Goal: Transaction & Acquisition: Book appointment/travel/reservation

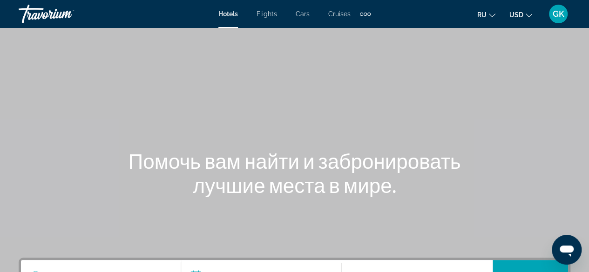
click at [490, 20] on button "ru English Español Français Italiano Português русский" at bounding box center [486, 14] width 18 height 13
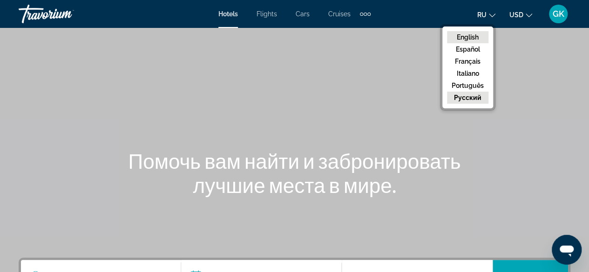
click at [476, 40] on button "English" at bounding box center [467, 37] width 41 height 12
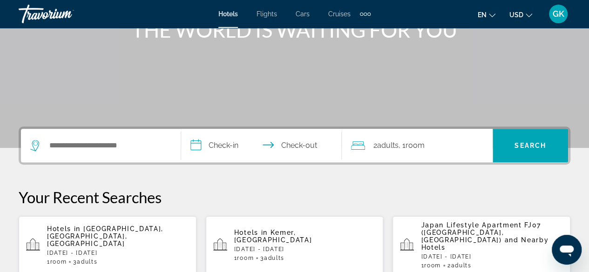
scroll to position [137, 0]
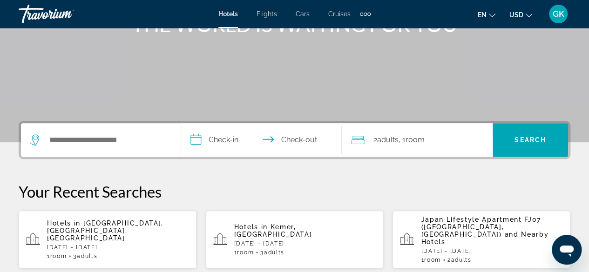
click at [114, 244] on p "[DATE] - [DATE]" at bounding box center [118, 247] width 142 height 7
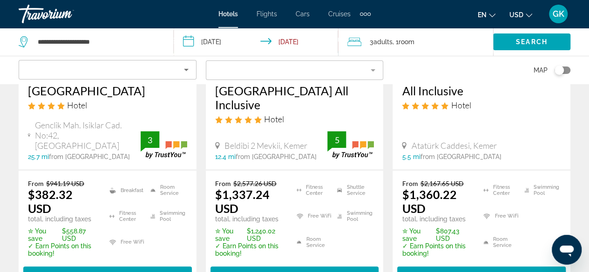
scroll to position [203, 0]
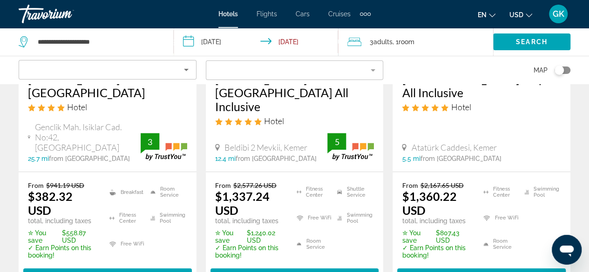
click at [357, 74] on mat-form-field "Filter" at bounding box center [295, 70] width 178 height 20
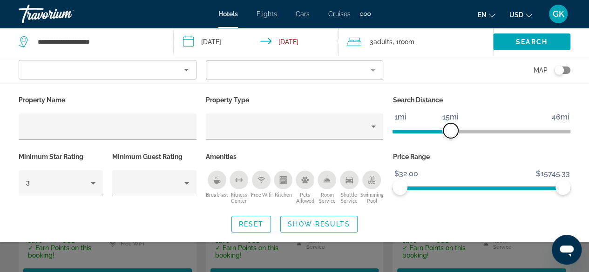
drag, startPoint x: 506, startPoint y: 131, endPoint x: 449, endPoint y: 136, distance: 57.9
click at [449, 136] on span "ngx-slider" at bounding box center [450, 130] width 15 height 15
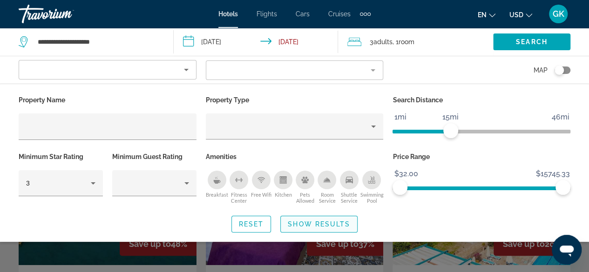
click at [303, 221] on span "Show Results" at bounding box center [319, 224] width 62 height 7
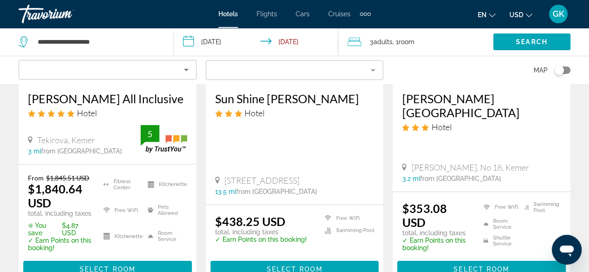
scroll to position [1355, 0]
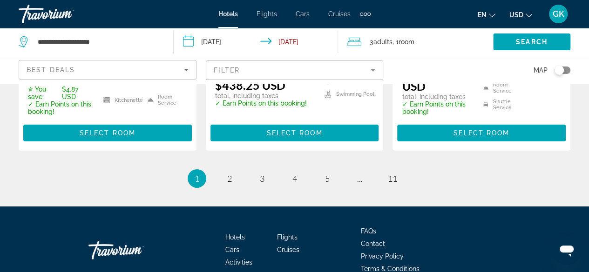
scroll to position [1526, 0]
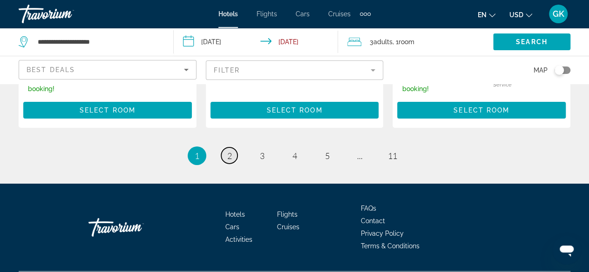
click at [225, 148] on link "page 2" at bounding box center [229, 156] width 16 height 16
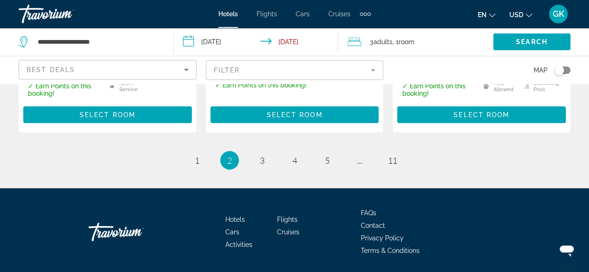
scroll to position [1398, 0]
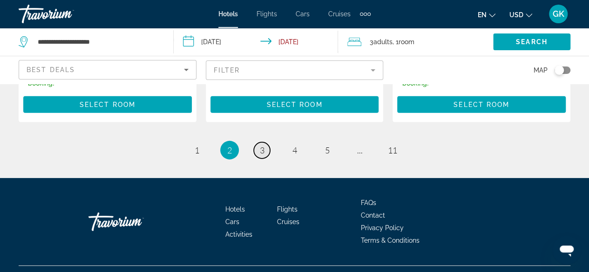
click at [263, 145] on span "3" at bounding box center [262, 150] width 5 height 10
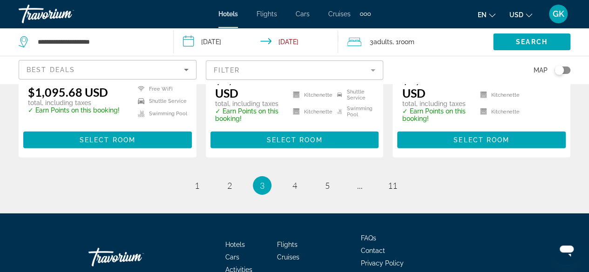
scroll to position [1390, 0]
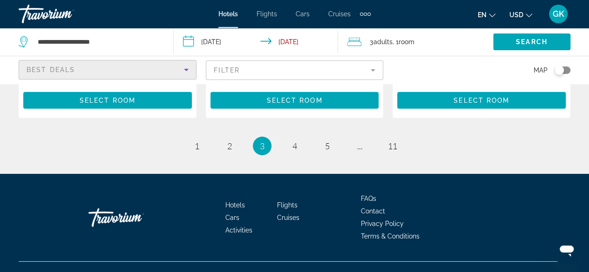
click at [185, 70] on icon "Sort by" at bounding box center [186, 69] width 11 height 11
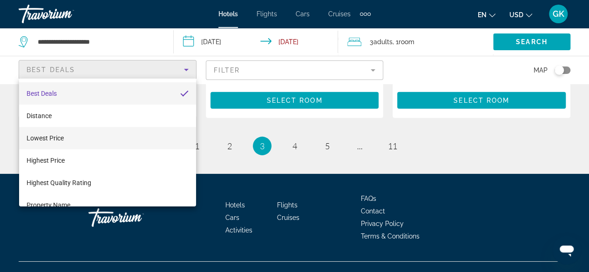
click at [170, 136] on mat-option "Lowest Price" at bounding box center [107, 138] width 177 height 22
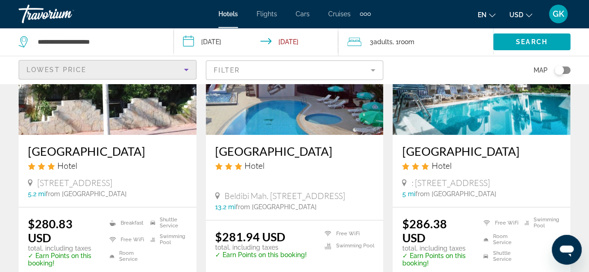
scroll to position [155, 0]
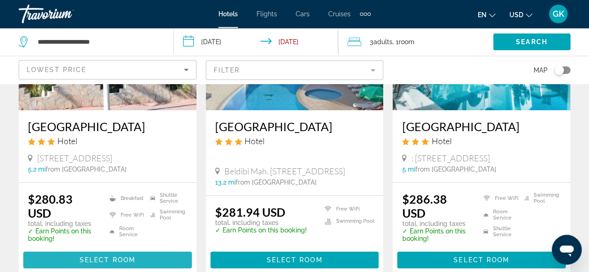
click at [117, 264] on span "Select Room" at bounding box center [108, 259] width 56 height 7
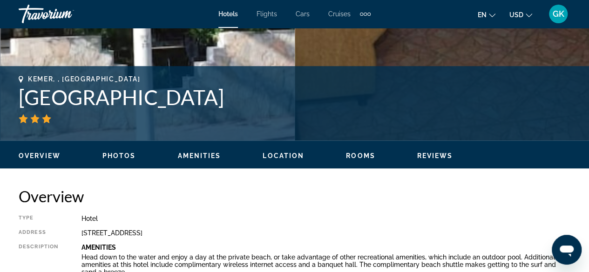
scroll to position [339, 0]
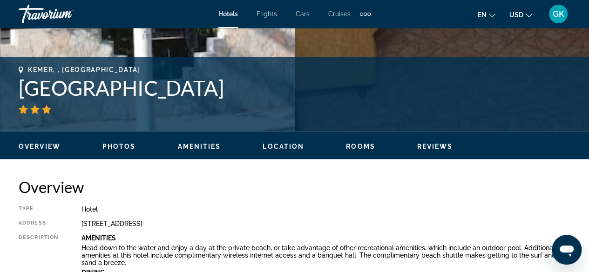
click at [491, 13] on icon "Change language" at bounding box center [492, 15] width 7 height 7
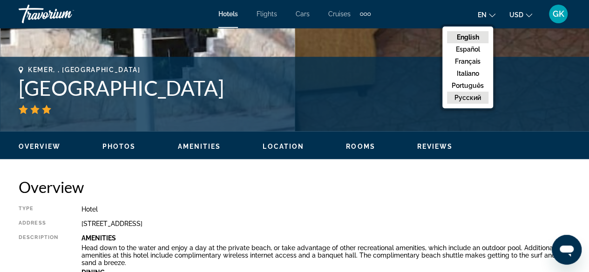
click at [476, 95] on button "русский" at bounding box center [467, 98] width 41 height 12
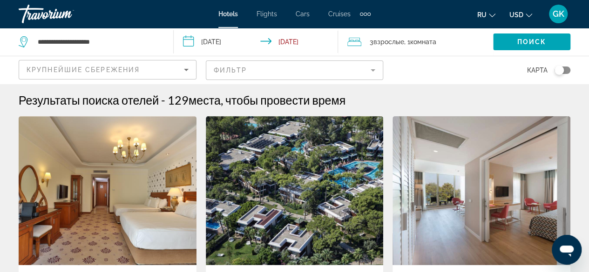
click at [237, 18] on div "Hotels Flights Cars Cruises Activities Hotels Flights Cars Cruises Activities" at bounding box center [294, 14] width 152 height 15
click at [230, 15] on span "Hotels" at bounding box center [228, 13] width 20 height 7
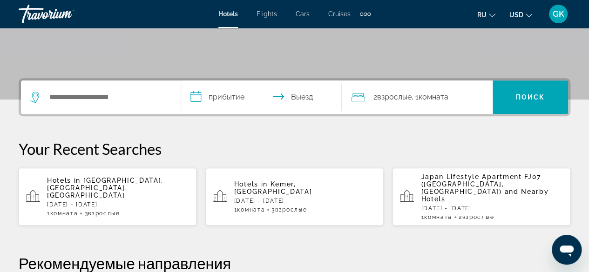
scroll to position [186, 0]
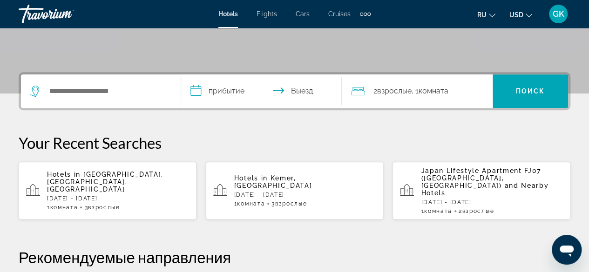
click at [148, 195] on p "[DATE] - [DATE]" at bounding box center [118, 198] width 142 height 7
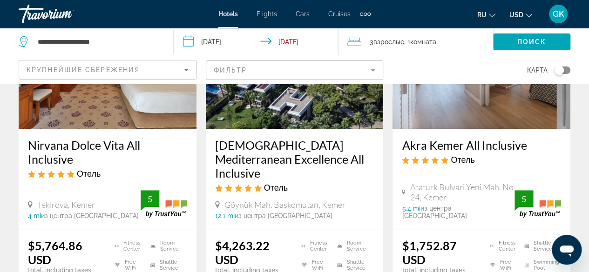
scroll to position [155, 0]
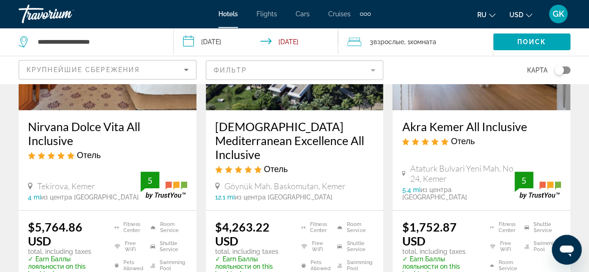
click at [189, 72] on icon "Sort by" at bounding box center [186, 69] width 11 height 11
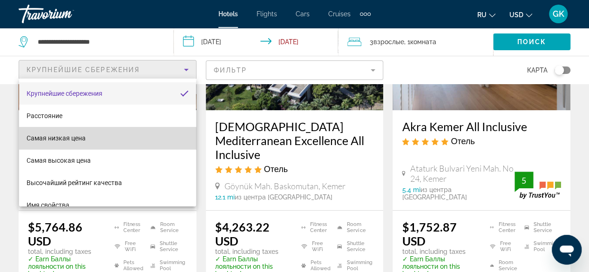
click at [157, 135] on mat-option "Самая низкая цена" at bounding box center [107, 138] width 177 height 22
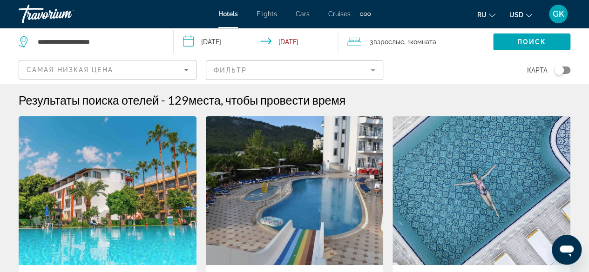
click at [377, 74] on mat-form-field "Фильтр" at bounding box center [295, 70] width 178 height 20
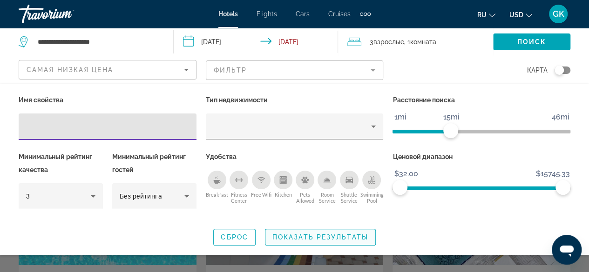
click at [339, 236] on span "Показать результаты" at bounding box center [320, 237] width 96 height 7
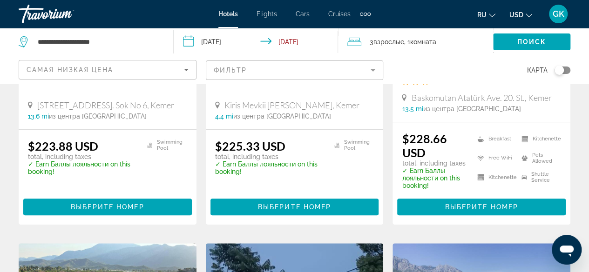
scroll to position [267, 0]
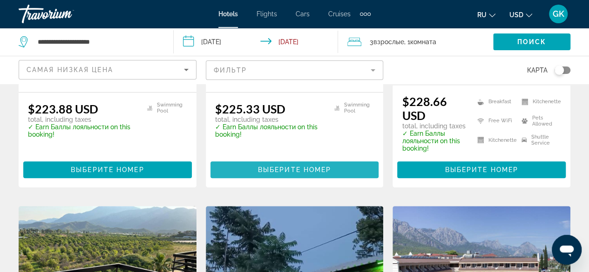
click at [321, 168] on span "Выберите номер" at bounding box center [294, 169] width 73 height 7
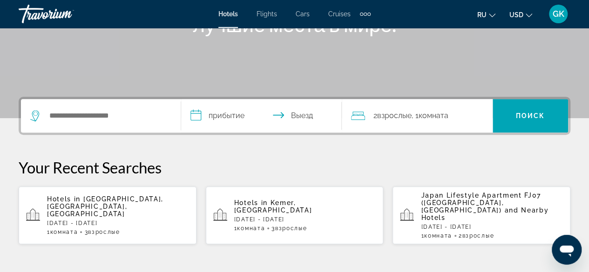
scroll to position [205, 0]
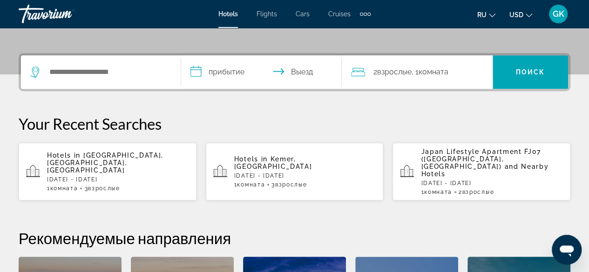
click at [108, 176] on p "[DATE] - [DATE]" at bounding box center [118, 179] width 142 height 7
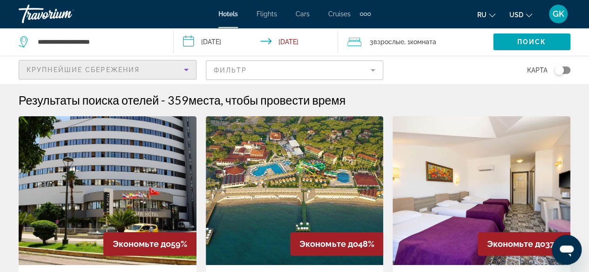
click at [181, 74] on icon "Sort by" at bounding box center [186, 69] width 11 height 11
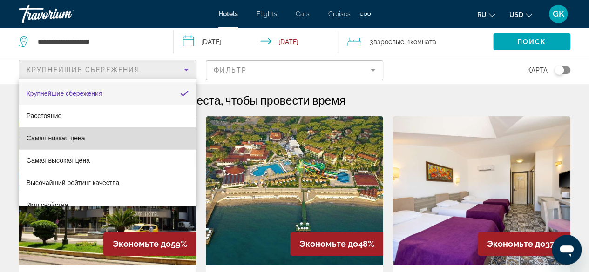
click at [163, 137] on mat-option "Самая низкая цена" at bounding box center [107, 138] width 177 height 22
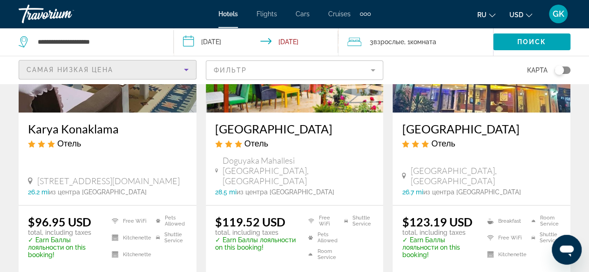
scroll to position [161, 0]
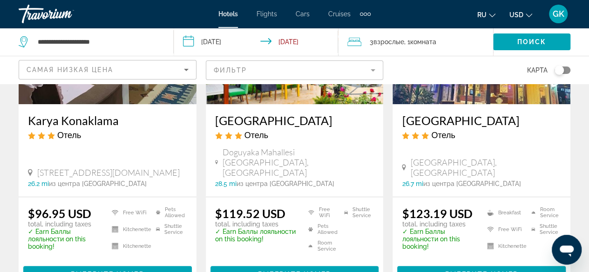
click at [370, 70] on mat-form-field "Фильтр" at bounding box center [295, 70] width 178 height 20
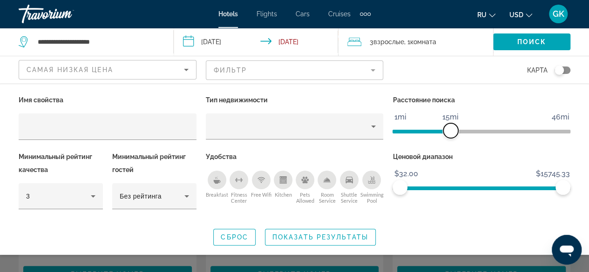
drag, startPoint x: 503, startPoint y: 131, endPoint x: 450, endPoint y: 135, distance: 52.8
click at [450, 135] on span "ngx-slider" at bounding box center [450, 130] width 15 height 15
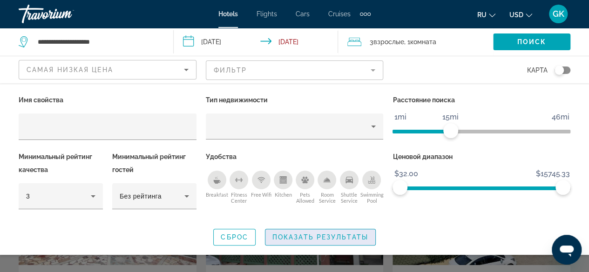
click at [341, 236] on span "Показать результаты" at bounding box center [320, 237] width 96 height 7
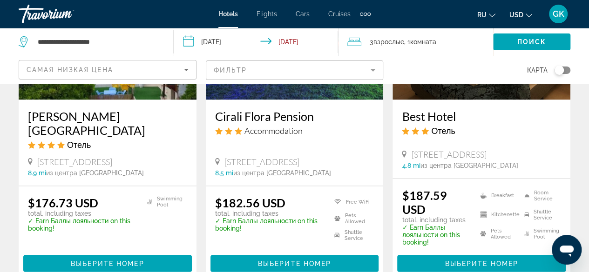
scroll to position [865, 0]
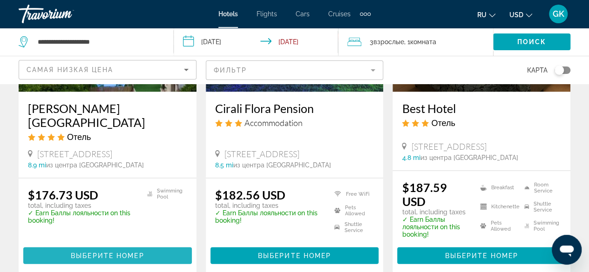
click at [95, 252] on span "Выберите номер" at bounding box center [107, 255] width 73 height 7
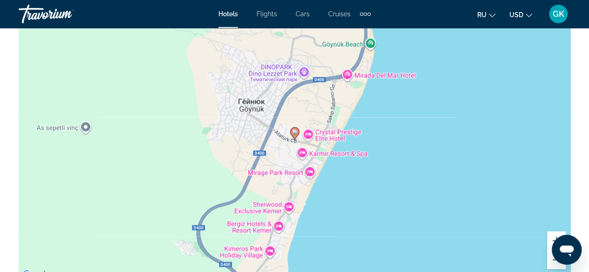
scroll to position [1100, 0]
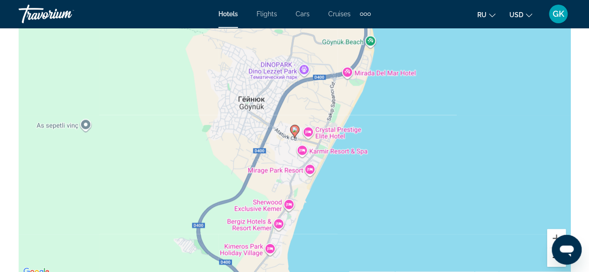
click at [550, 257] on button "Уменьшить" at bounding box center [556, 258] width 19 height 19
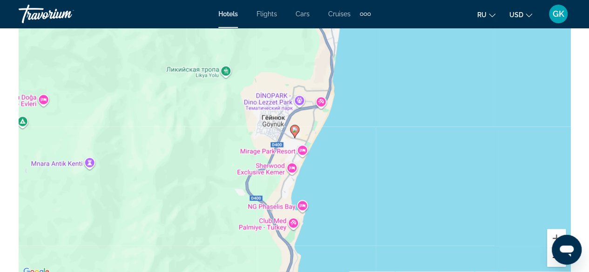
click at [550, 257] on button "Уменьшить" at bounding box center [556, 258] width 19 height 19
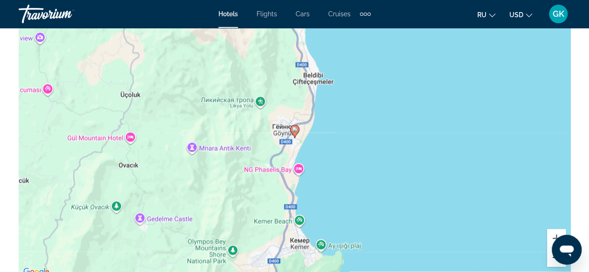
click at [550, 257] on button "Уменьшить" at bounding box center [556, 258] width 19 height 19
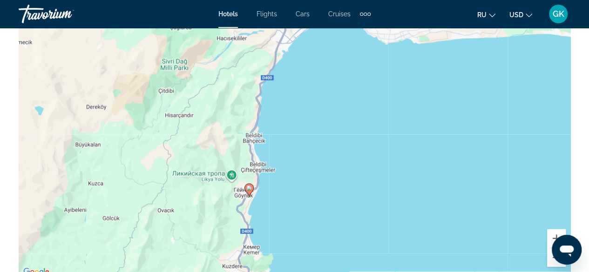
drag, startPoint x: 462, startPoint y: 82, endPoint x: 414, endPoint y: 143, distance: 77.9
click at [414, 143] on div "Чтобы активировать перетаскивание с помощью клавиатуры, нажмите Alt + Ввод. Пос…" at bounding box center [294, 138] width 551 height 279
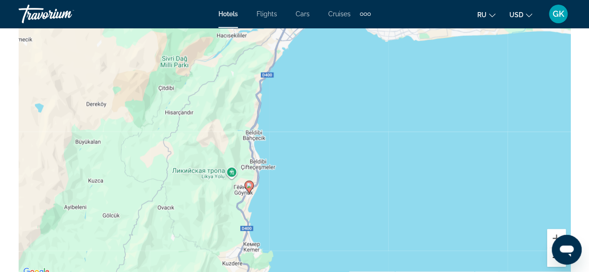
click at [553, 262] on button "Уменьшить" at bounding box center [556, 258] width 19 height 19
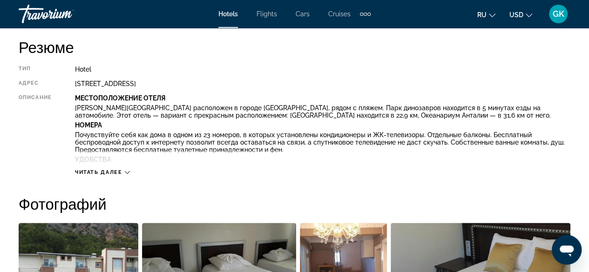
scroll to position [489, 0]
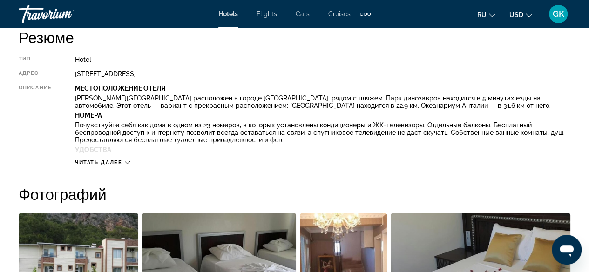
click at [127, 164] on icon "Main content" at bounding box center [127, 162] width 5 height 5
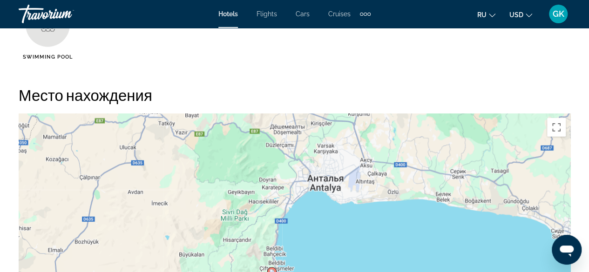
scroll to position [1152, 0]
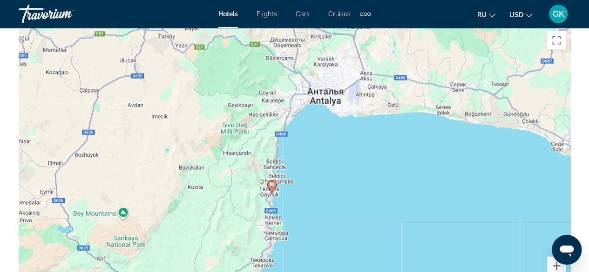
click at [372, 205] on div "Чтобы активировать перетаскивание с помощью клавиатуры, нажмите Alt + Ввод. Пос…" at bounding box center [294, 166] width 551 height 279
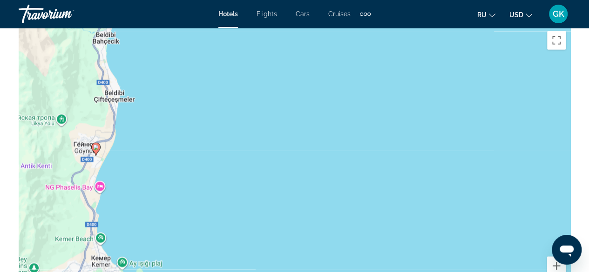
drag, startPoint x: 169, startPoint y: 171, endPoint x: 398, endPoint y: 167, distance: 229.0
click at [398, 167] on div "Чтобы активировать перетаскивание с помощью клавиатуры, нажмите Alt + Ввод. Пос…" at bounding box center [294, 166] width 551 height 279
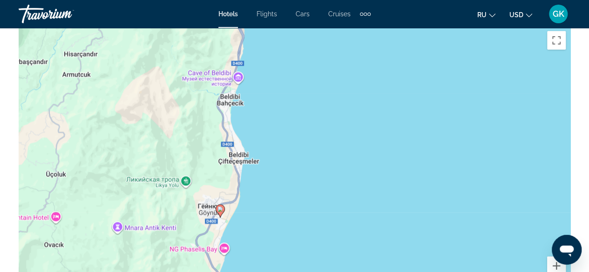
drag, startPoint x: 346, startPoint y: 104, endPoint x: 347, endPoint y: 172, distance: 67.5
click at [347, 172] on div "Чтобы активировать перетаскивание с помощью клавиатуры, нажмите Alt + Ввод. Пос…" at bounding box center [294, 166] width 551 height 279
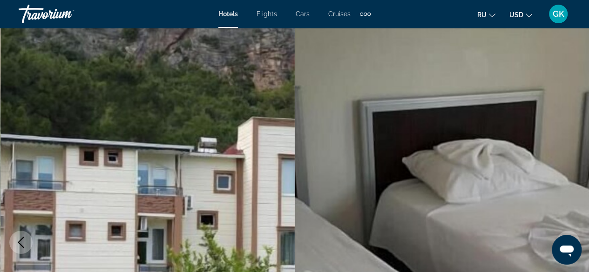
scroll to position [4, 0]
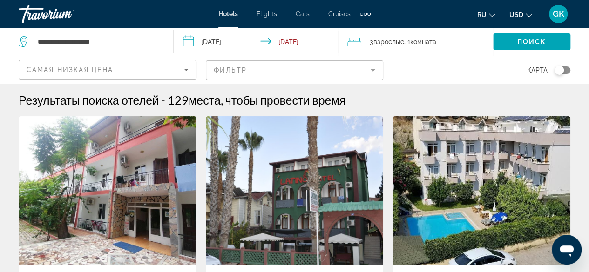
click at [377, 71] on mat-form-field "Фильтр" at bounding box center [295, 70] width 178 height 20
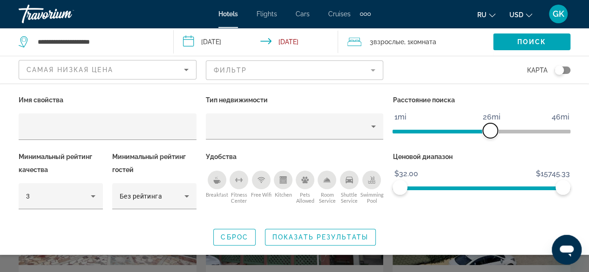
drag, startPoint x: 451, startPoint y: 130, endPoint x: 491, endPoint y: 130, distance: 39.6
click at [491, 130] on span "ngx-slider" at bounding box center [490, 130] width 15 height 15
click at [529, 40] on span "Поиск" at bounding box center [531, 41] width 29 height 7
click at [304, 239] on span "Показать результаты" at bounding box center [320, 237] width 96 height 7
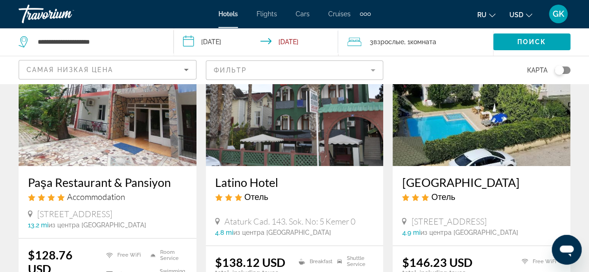
scroll to position [155, 0]
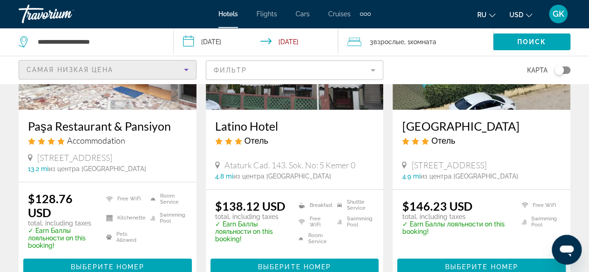
click at [189, 72] on icon "Sort by" at bounding box center [186, 69] width 11 height 11
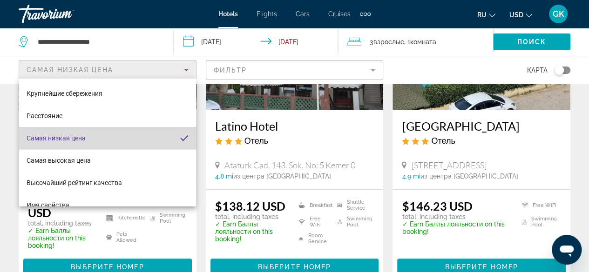
click at [155, 144] on mat-option "Самая низкая цена" at bounding box center [107, 138] width 177 height 22
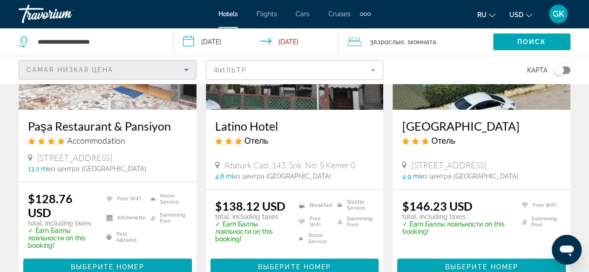
click at [373, 72] on mat-form-field "Фильтр" at bounding box center [295, 70] width 178 height 20
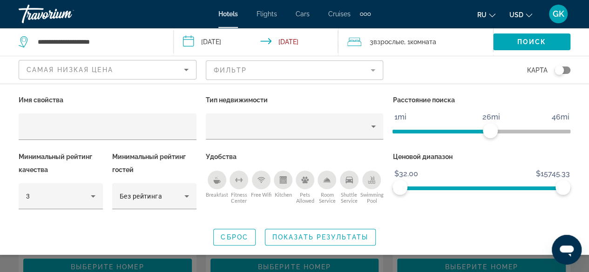
click at [219, 178] on icon "Breakfast" at bounding box center [216, 179] width 7 height 7
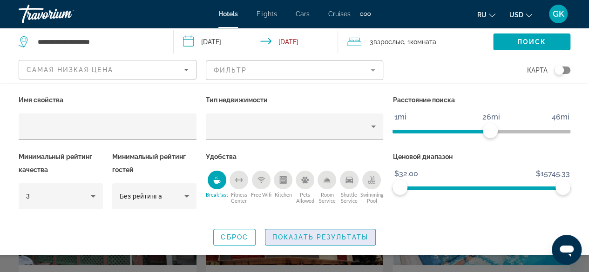
click at [327, 235] on span "Показать результаты" at bounding box center [320, 237] width 96 height 7
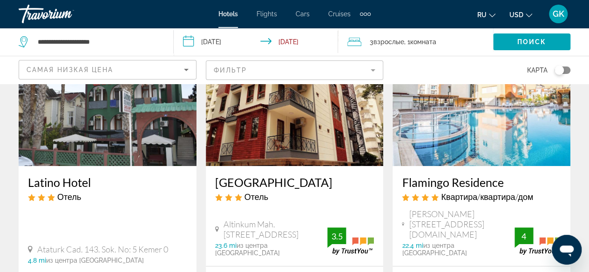
scroll to position [118, 0]
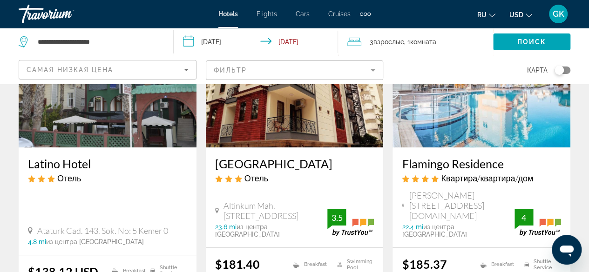
click at [370, 70] on mat-form-field "Фильтр" at bounding box center [295, 70] width 178 height 20
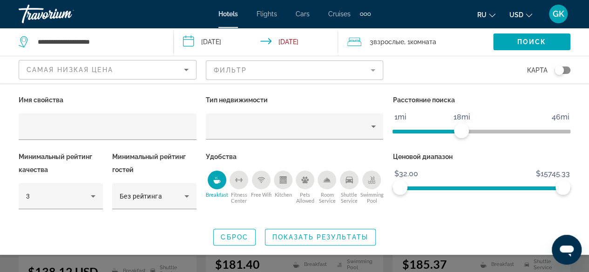
click at [461, 132] on span "ngx-slider" at bounding box center [426, 132] width 69 height 4
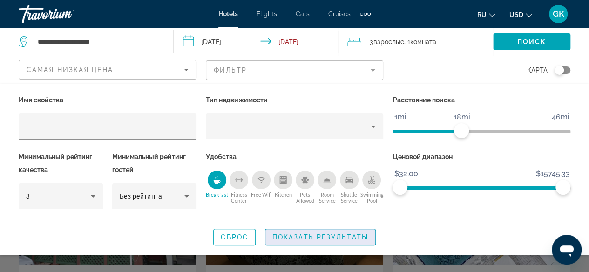
click at [330, 237] on span "Показать результаты" at bounding box center [320, 237] width 96 height 7
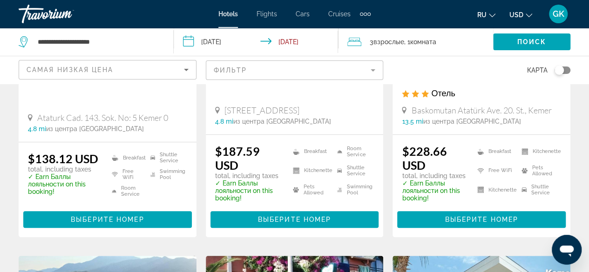
scroll to position [248, 0]
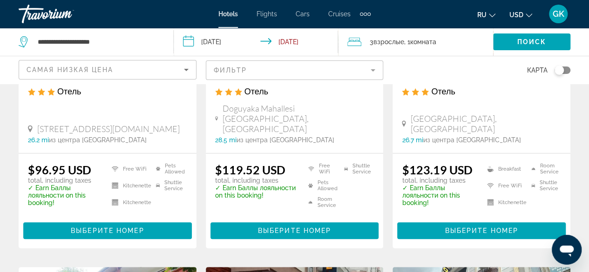
scroll to position [229, 0]
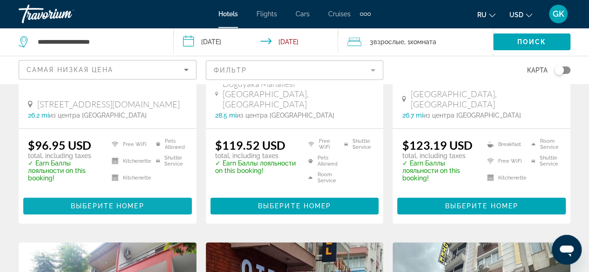
click at [112, 195] on span "Main content" at bounding box center [107, 206] width 168 height 22
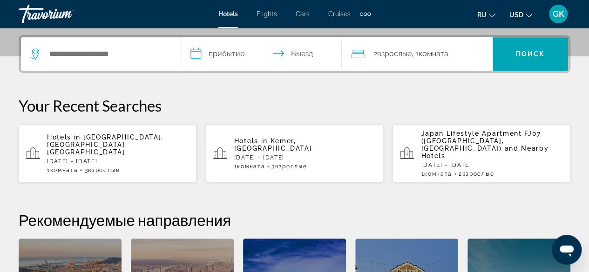
scroll to position [229, 0]
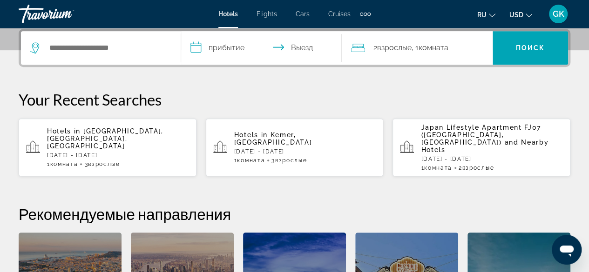
click at [290, 148] on p "[DATE] - [DATE]" at bounding box center [305, 151] width 142 height 7
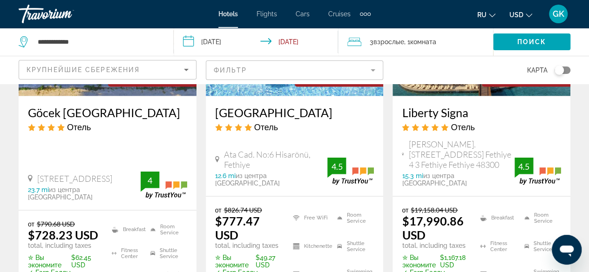
scroll to position [983, 0]
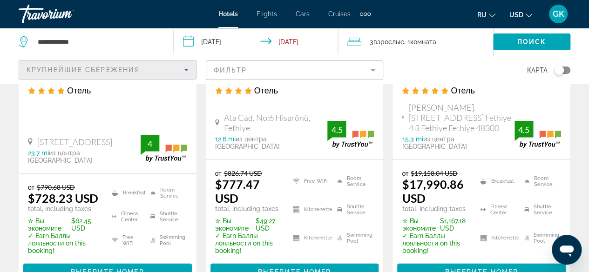
click at [188, 68] on icon "Sort by" at bounding box center [186, 69] width 11 height 11
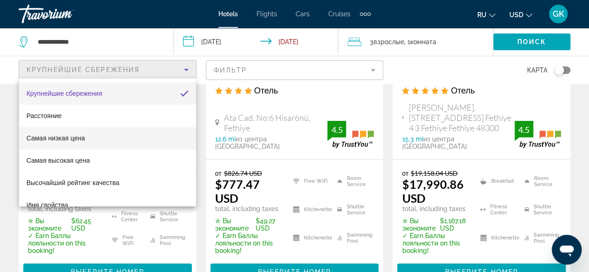
click at [172, 135] on mat-option "Самая низкая цена" at bounding box center [107, 138] width 177 height 22
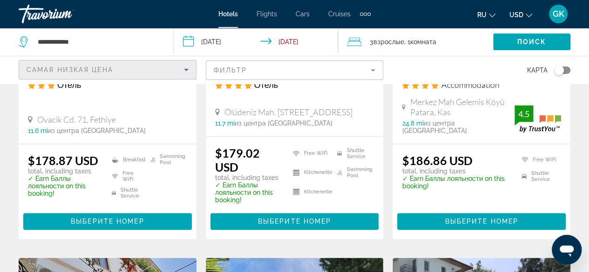
scroll to position [596, 0]
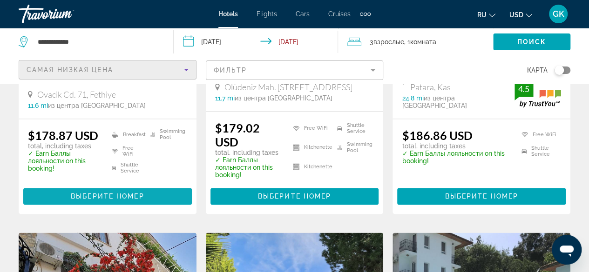
click at [132, 193] on span "Выберите номер" at bounding box center [107, 196] width 73 height 7
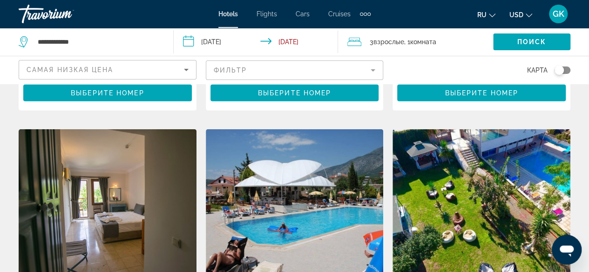
scroll to position [1036, 0]
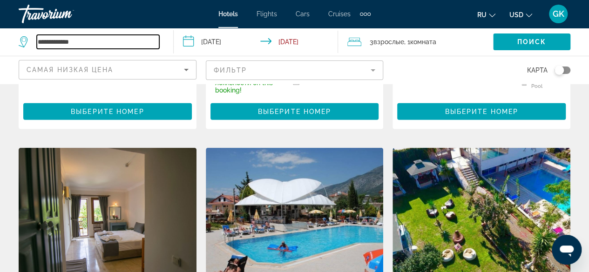
click at [86, 43] on input "**********" at bounding box center [98, 42] width 122 height 14
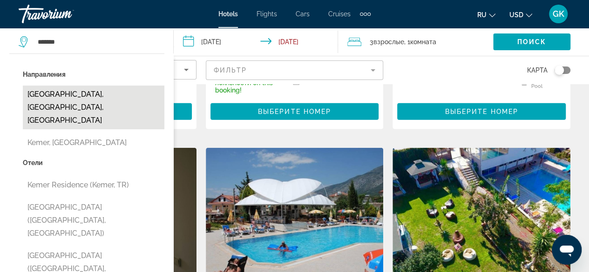
click at [57, 97] on button "[GEOGRAPHIC_DATA], [GEOGRAPHIC_DATA], [GEOGRAPHIC_DATA]" at bounding box center [93, 108] width 141 height 44
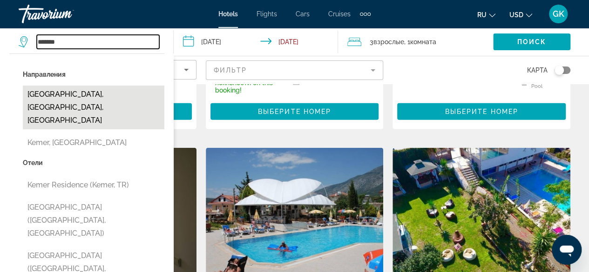
type input "**********"
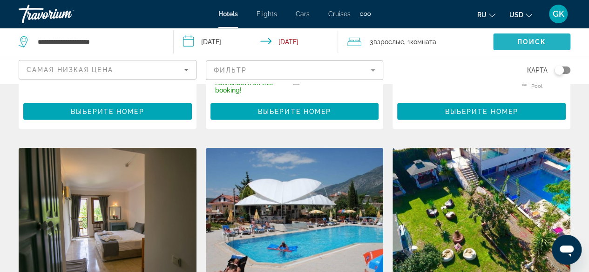
click at [547, 41] on span "Search widget" at bounding box center [531, 42] width 77 height 22
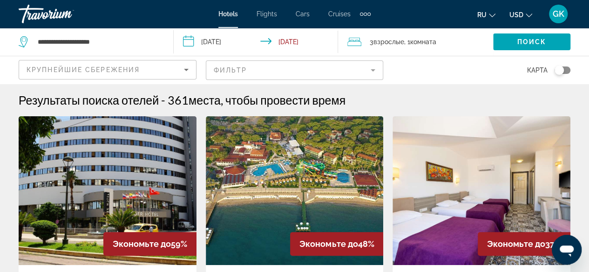
click at [188, 69] on icon "Sort by" at bounding box center [186, 69] width 11 height 11
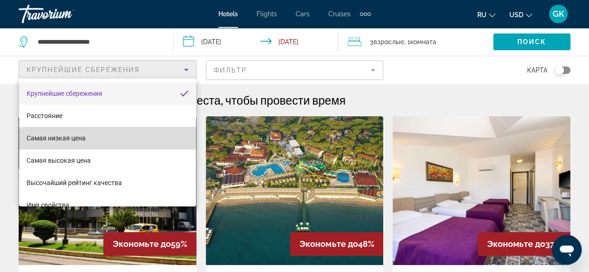
click at [151, 140] on mat-option "Самая низкая цена" at bounding box center [107, 138] width 177 height 22
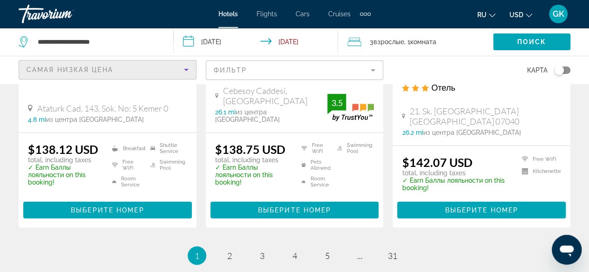
scroll to position [1266, 0]
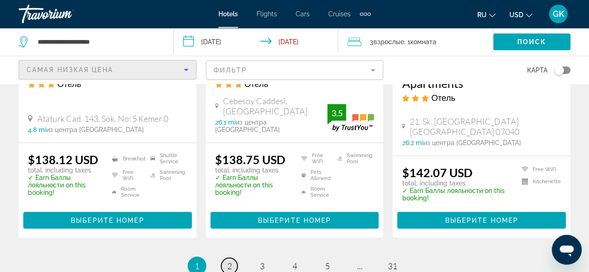
click at [224, 258] on link "page 2" at bounding box center [229, 266] width 16 height 16
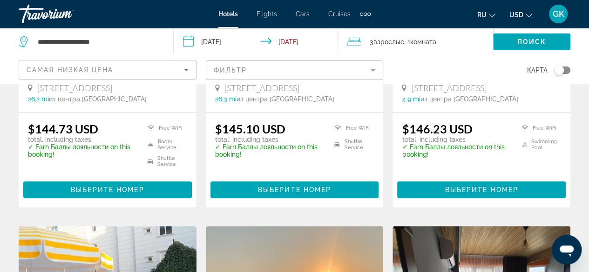
scroll to position [227, 0]
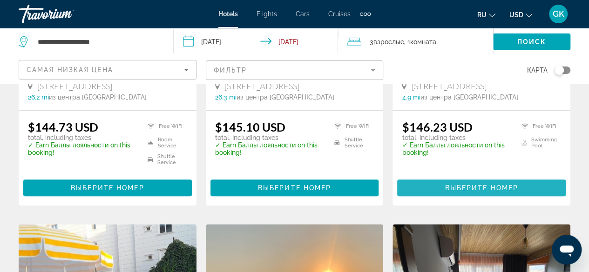
click at [478, 192] on span "Выберите номер" at bounding box center [480, 187] width 73 height 7
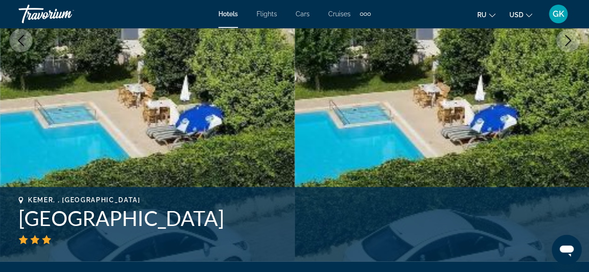
scroll to position [199, 0]
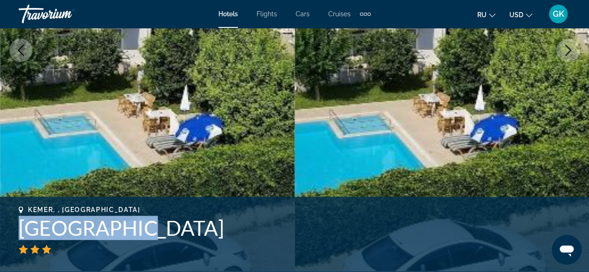
drag, startPoint x: 14, startPoint y: 228, endPoint x: 128, endPoint y: 229, distance: 114.5
click at [128, 229] on div "Kemer, , [GEOGRAPHIC_DATA] [GEOGRAPHIC_DATA] адрес [STREET_ADDRESS]" at bounding box center [294, 234] width 589 height 56
copy h1 "[GEOGRAPHIC_DATA]"
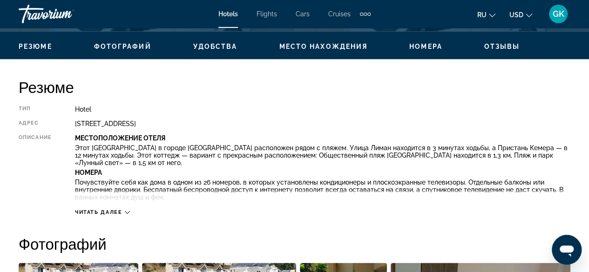
scroll to position [407, 0]
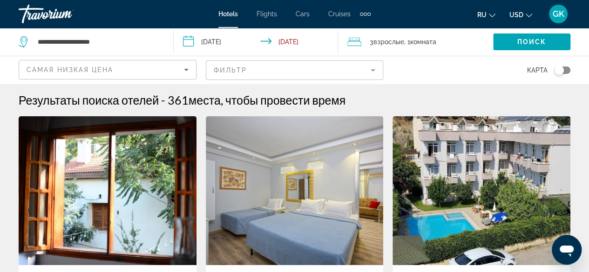
click at [317, 75] on mat-form-field "Фильтр" at bounding box center [295, 70] width 178 height 20
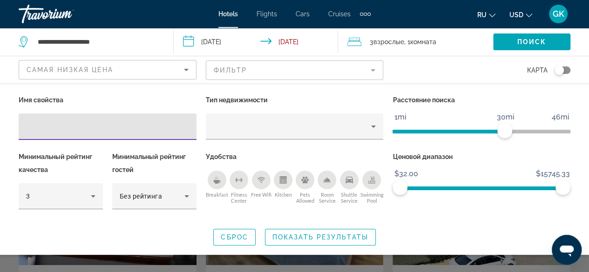
click at [109, 127] on input "Hotel Filters" at bounding box center [107, 126] width 163 height 11
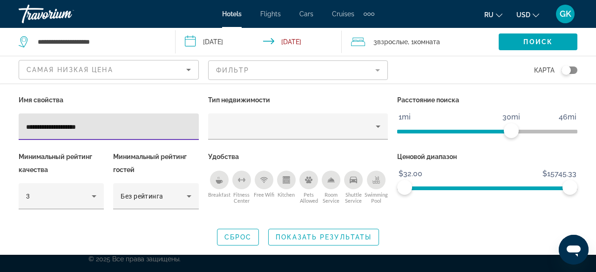
type input "**********"
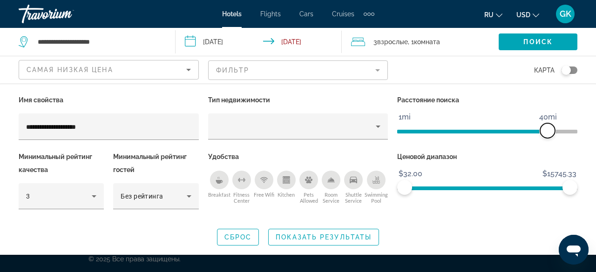
drag, startPoint x: 514, startPoint y: 131, endPoint x: 547, endPoint y: 130, distance: 33.5
click at [547, 130] on span "ngx-slider" at bounding box center [547, 130] width 15 height 15
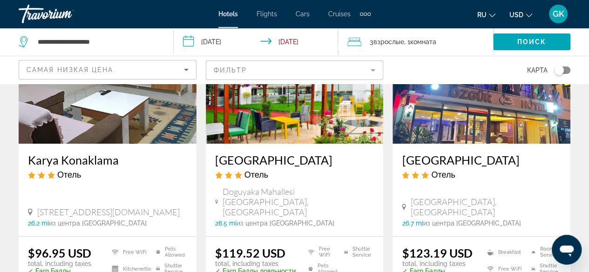
scroll to position [108, 0]
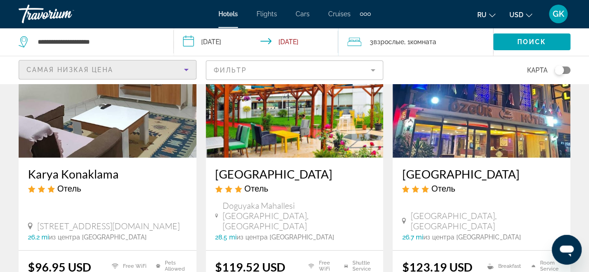
click at [191, 68] on icon "Sort by" at bounding box center [186, 69] width 11 height 11
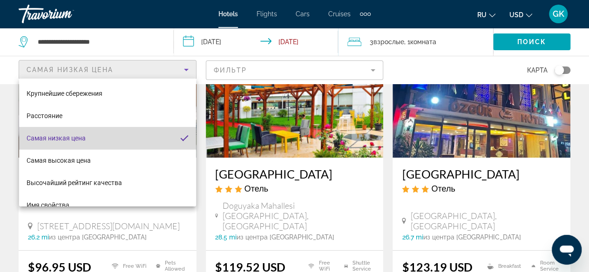
click at [154, 136] on mat-option "Самая низкая цена" at bounding box center [107, 138] width 177 height 22
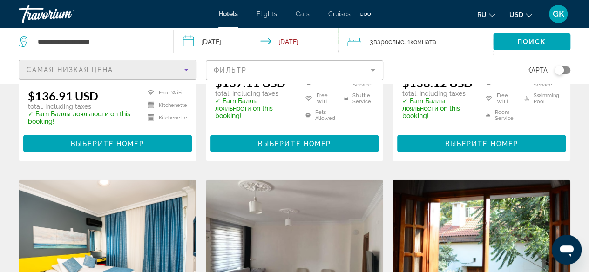
scroll to position [907, 0]
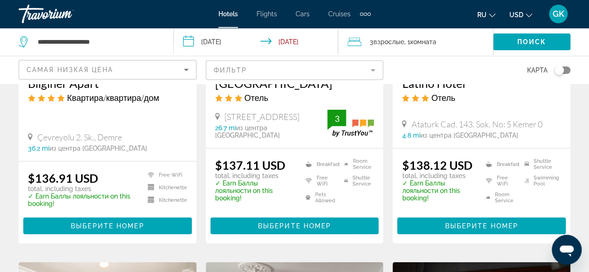
click at [370, 71] on mat-form-field "Фильтр" at bounding box center [295, 70] width 178 height 20
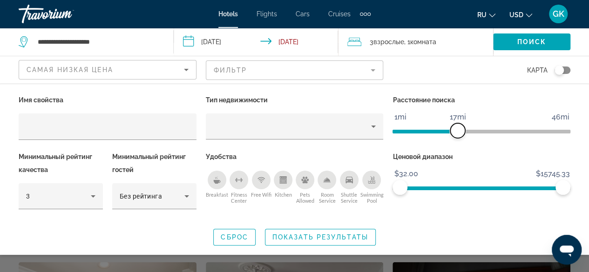
drag, startPoint x: 537, startPoint y: 130, endPoint x: 457, endPoint y: 135, distance: 80.2
click at [457, 135] on span "ngx-slider" at bounding box center [457, 130] width 15 height 15
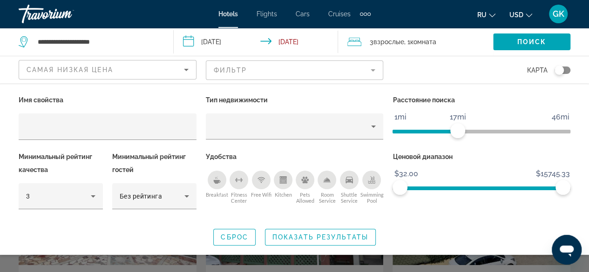
click at [220, 182] on icon "Breakfast" at bounding box center [216, 179] width 7 height 7
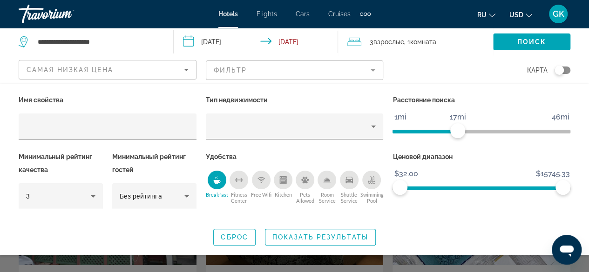
click at [354, 179] on div "Shuttle Service" at bounding box center [349, 180] width 19 height 19
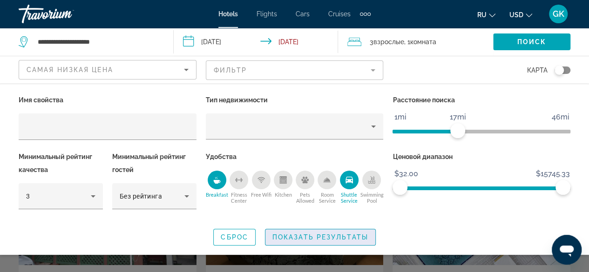
click at [328, 235] on span "Показать результаты" at bounding box center [320, 237] width 96 height 7
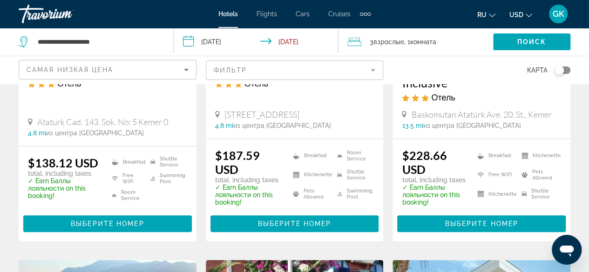
scroll to position [208, 0]
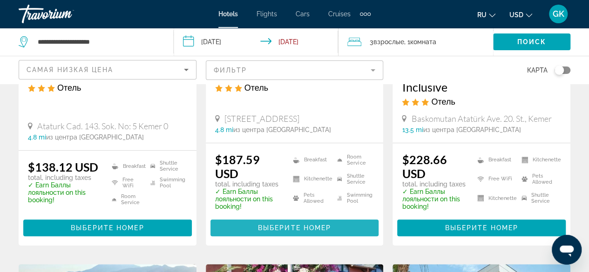
click at [321, 226] on span "Выберите номер" at bounding box center [294, 227] width 73 height 7
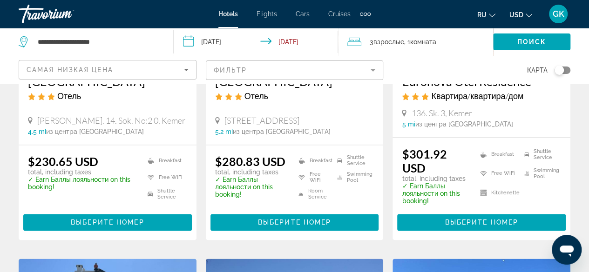
scroll to position [567, 0]
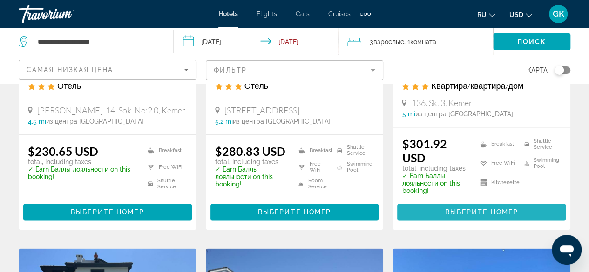
click at [473, 215] on span "Выберите номер" at bounding box center [480, 211] width 73 height 7
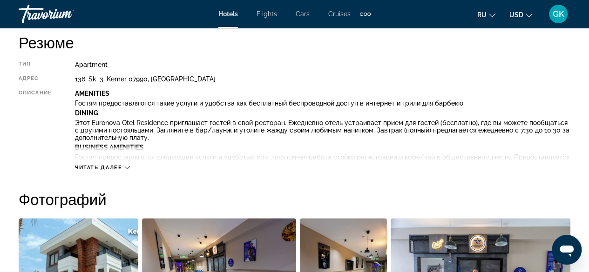
scroll to position [466, 0]
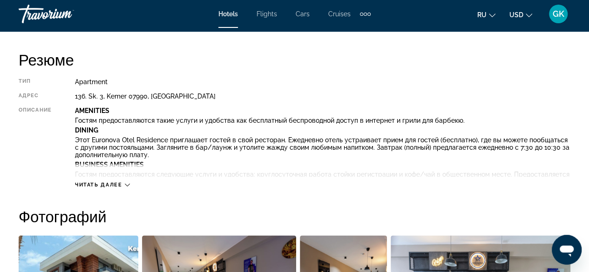
click at [101, 186] on span "Читать далее" at bounding box center [98, 185] width 47 height 6
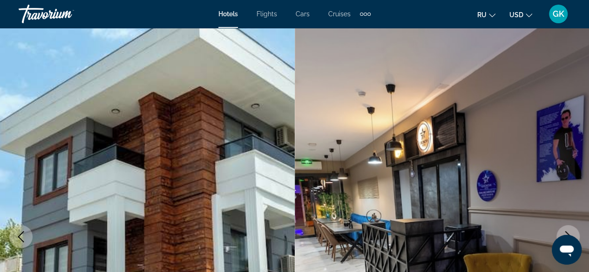
scroll to position [0, 0]
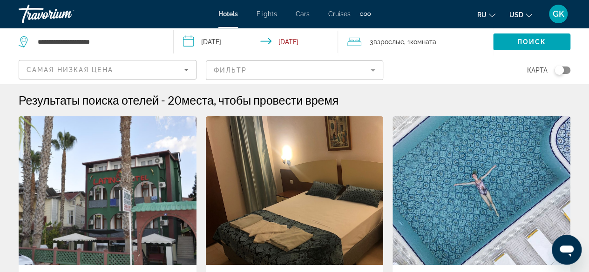
click at [312, 71] on mat-form-field "Фильтр" at bounding box center [295, 70] width 178 height 20
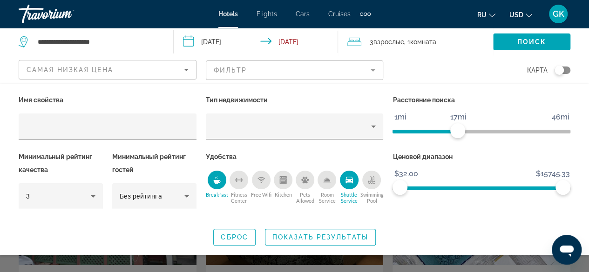
click at [349, 181] on icon "Shuttle Service" at bounding box center [348, 180] width 7 height 7
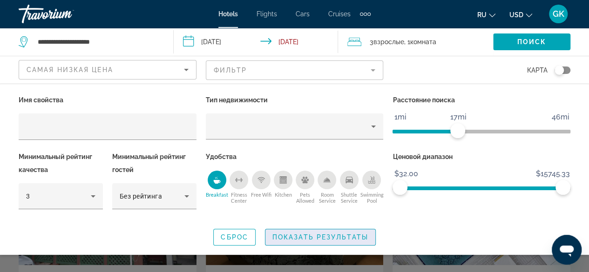
click at [313, 239] on span "Показать результаты" at bounding box center [320, 237] width 96 height 7
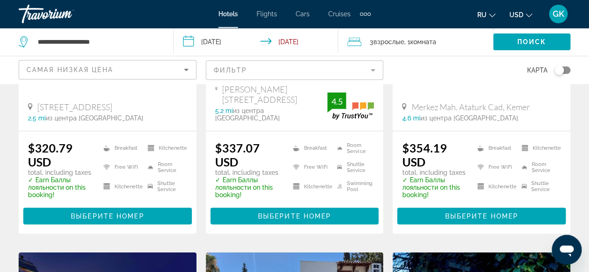
scroll to position [941, 0]
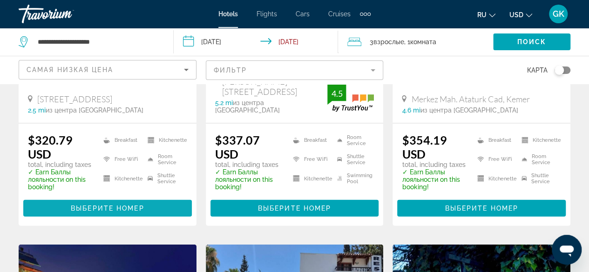
click at [127, 205] on span "Выберите номер" at bounding box center [107, 208] width 73 height 7
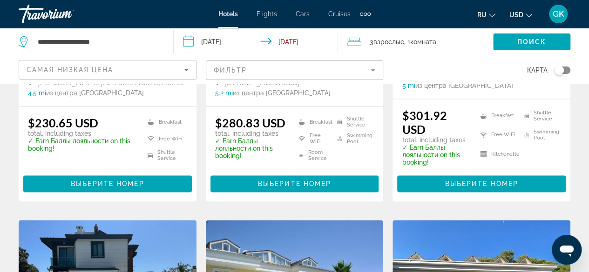
scroll to position [598, 0]
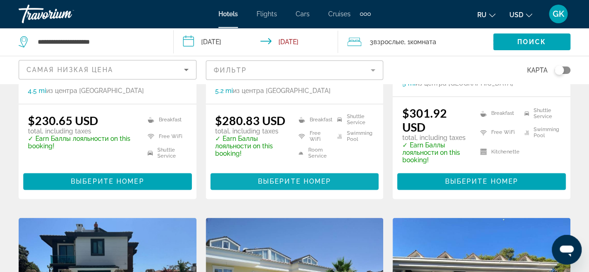
click at [276, 183] on span "Выберите номер" at bounding box center [294, 181] width 73 height 7
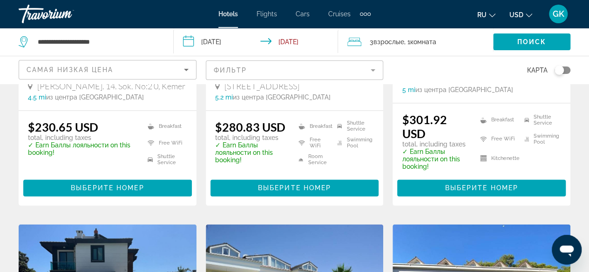
scroll to position [575, 0]
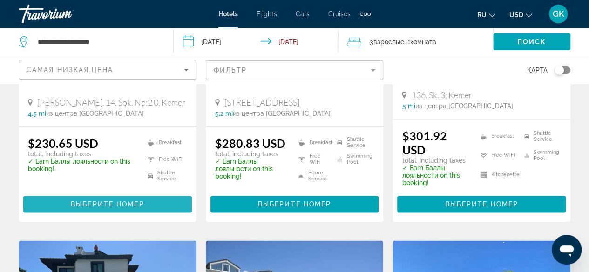
click at [123, 202] on span "Main content" at bounding box center [107, 204] width 168 height 22
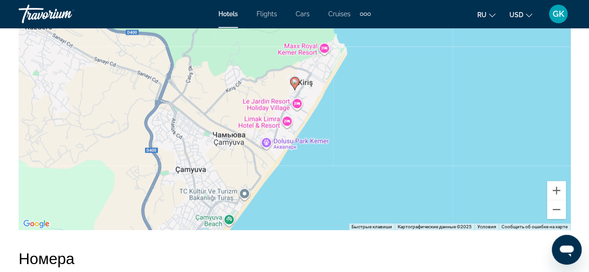
scroll to position [1143, 0]
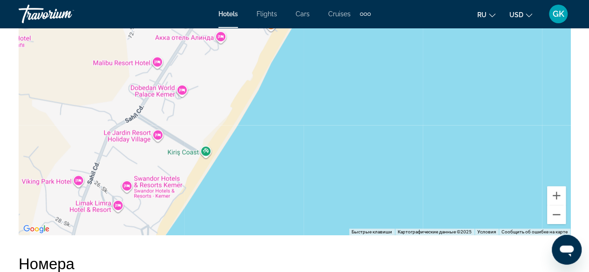
drag, startPoint x: 335, startPoint y: 69, endPoint x: 405, endPoint y: 267, distance: 210.2
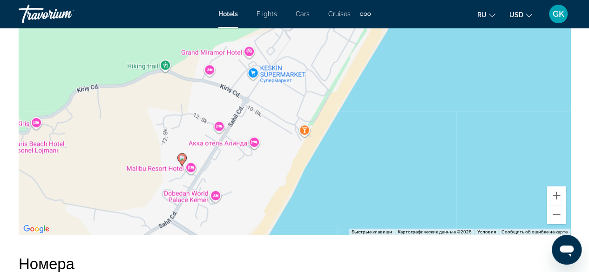
drag, startPoint x: 333, startPoint y: 98, endPoint x: 367, endPoint y: 210, distance: 116.7
click at [367, 210] on div "Чтобы активировать перетаскивание с помощью клавиатуры, нажмите Alt + Ввод. Пос…" at bounding box center [294, 95] width 551 height 279
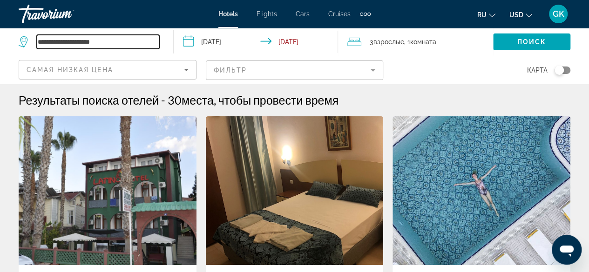
click at [37, 40] on input "**********" at bounding box center [98, 42] width 122 height 14
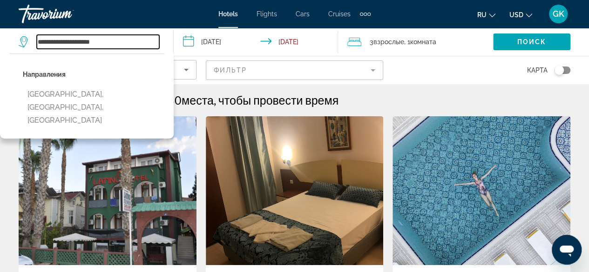
click at [110, 41] on input "**********" at bounding box center [98, 42] width 122 height 14
type input "*"
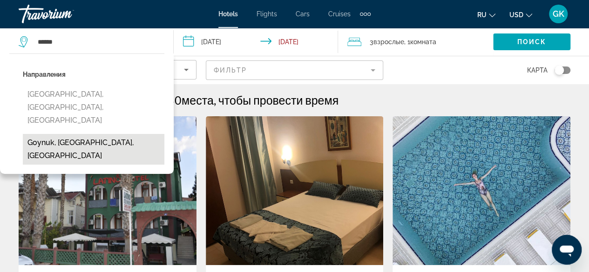
click at [119, 134] on button "Goynuk, [GEOGRAPHIC_DATA], [GEOGRAPHIC_DATA]" at bounding box center [93, 149] width 141 height 31
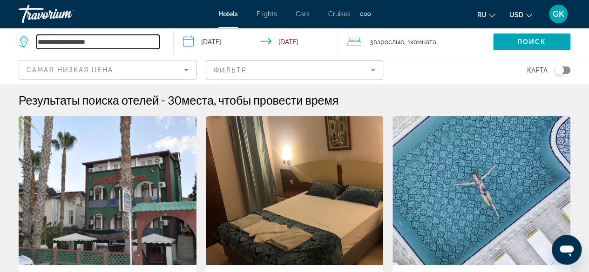
click at [78, 40] on input "**********" at bounding box center [98, 42] width 122 height 14
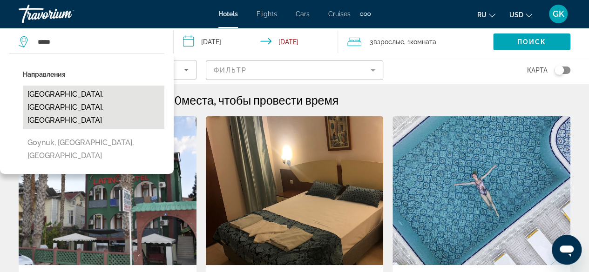
click at [91, 96] on button "[GEOGRAPHIC_DATA], [GEOGRAPHIC_DATA], [GEOGRAPHIC_DATA]" at bounding box center [93, 108] width 141 height 44
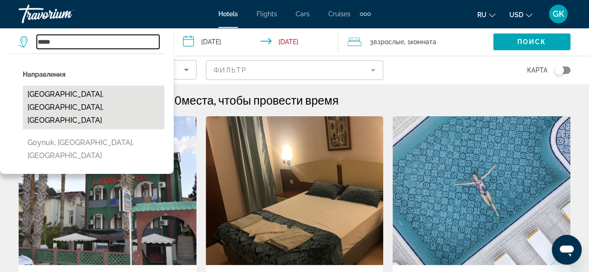
type input "**********"
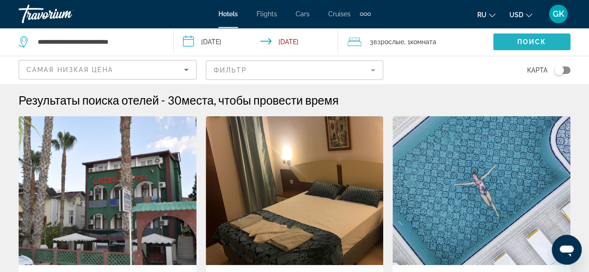
click at [526, 45] on span "Поиск" at bounding box center [531, 41] width 29 height 7
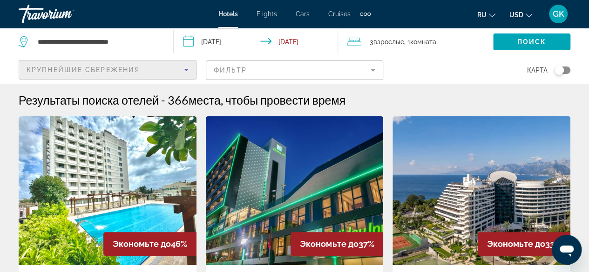
click at [185, 71] on icon "Sort by" at bounding box center [186, 69] width 11 height 11
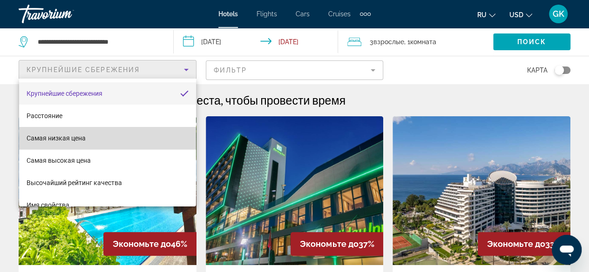
click at [163, 140] on mat-option "Самая низкая цена" at bounding box center [107, 138] width 177 height 22
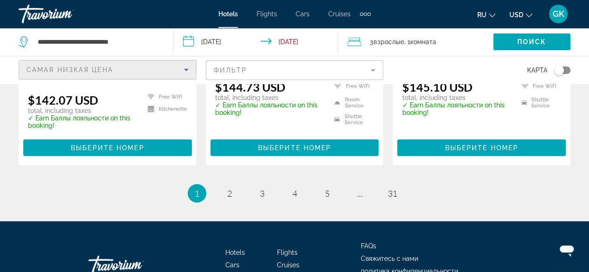
scroll to position [1383, 0]
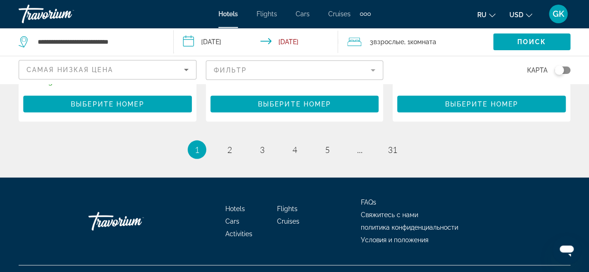
click at [374, 75] on mat-form-field "Фильтр" at bounding box center [295, 70] width 178 height 20
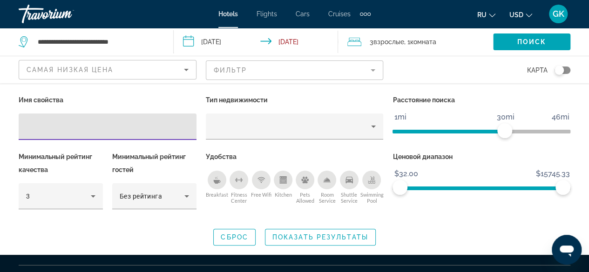
click at [470, 133] on span "ngx-slider" at bounding box center [448, 132] width 112 height 4
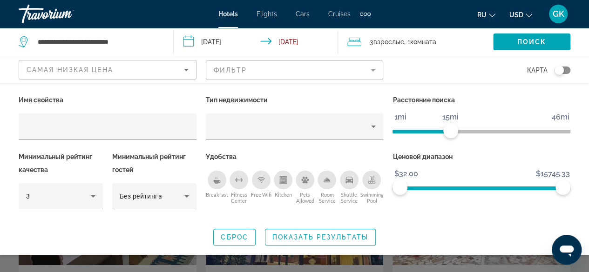
click at [451, 131] on ngx-slider "1mi 46mi 15mi" at bounding box center [481, 131] width 178 height 2
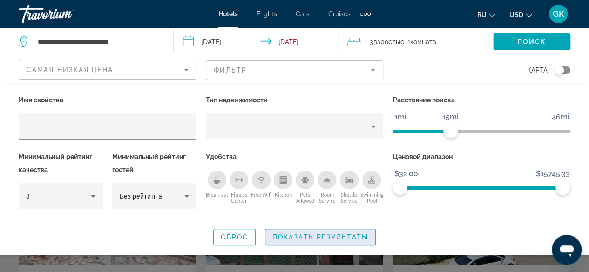
click at [325, 235] on span "Показать результаты" at bounding box center [320, 237] width 96 height 7
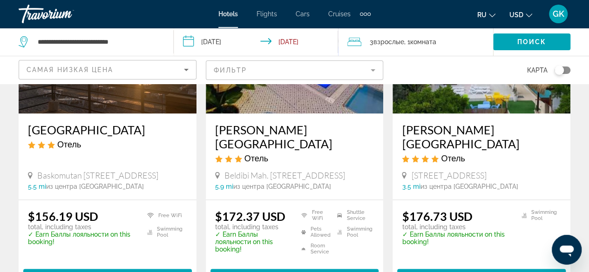
scroll to position [502, 0]
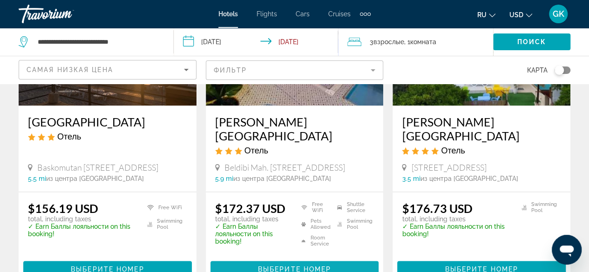
click at [284, 266] on span "Выберите номер" at bounding box center [294, 269] width 73 height 7
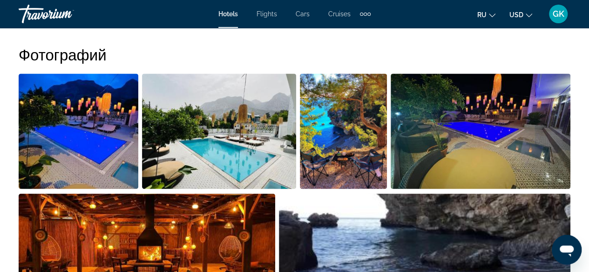
scroll to position [519, 0]
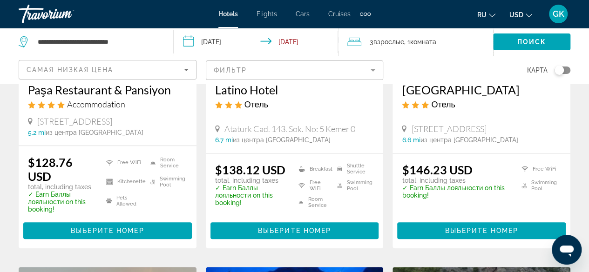
scroll to position [198, 0]
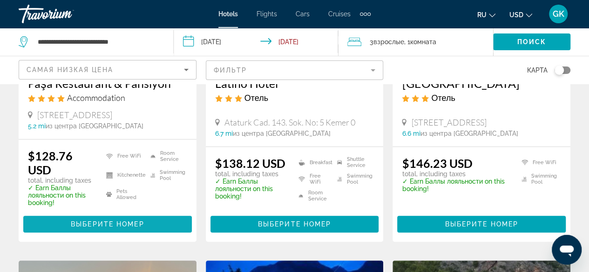
click at [87, 222] on span "Выберите номер" at bounding box center [107, 224] width 73 height 7
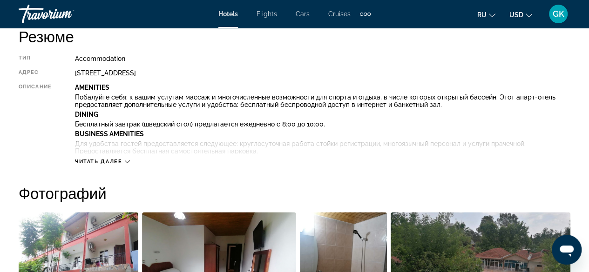
scroll to position [508, 0]
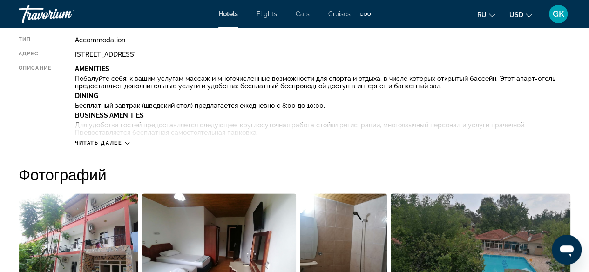
click at [124, 141] on div "Читать далее" at bounding box center [102, 143] width 55 height 6
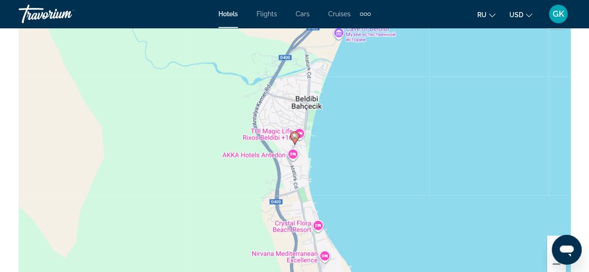
scroll to position [1344, 0]
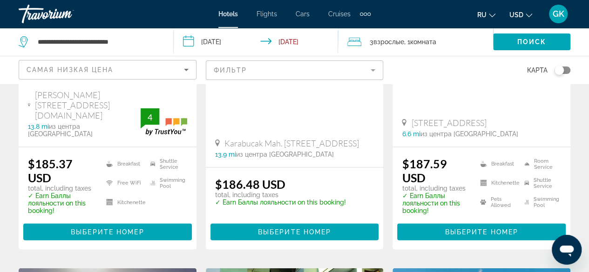
scroll to position [918, 0]
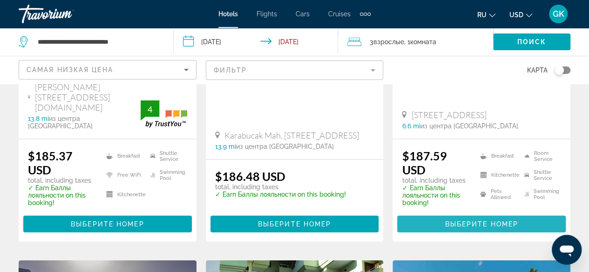
click at [487, 221] on span "Выберите номер" at bounding box center [480, 224] width 73 height 7
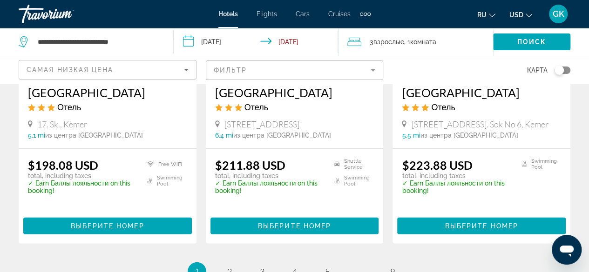
scroll to position [1257, 0]
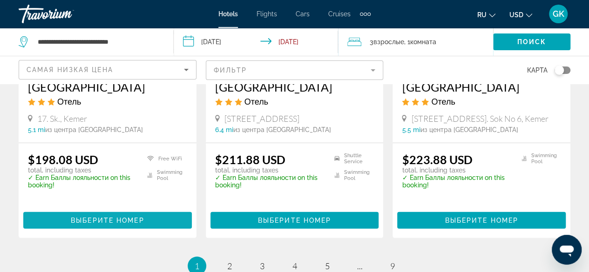
click at [116, 217] on span "Выберите номер" at bounding box center [107, 220] width 73 height 7
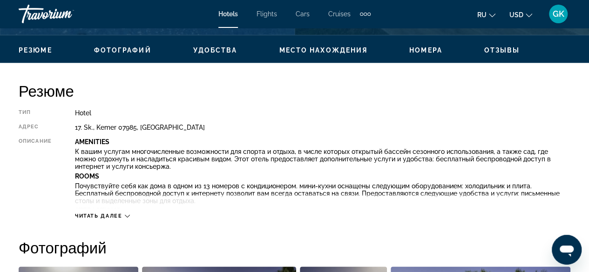
scroll to position [440, 0]
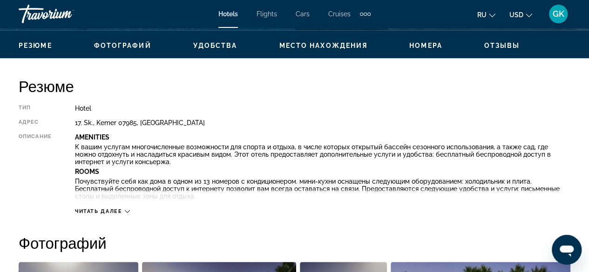
click at [125, 214] on div "Читать далее" at bounding box center [102, 211] width 55 height 6
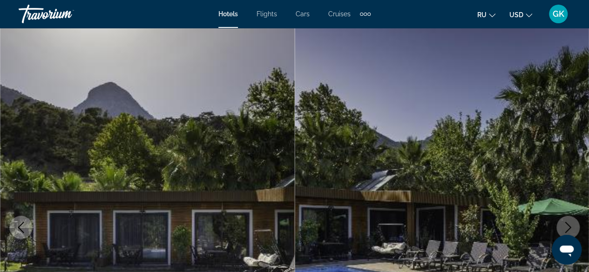
scroll to position [0, 0]
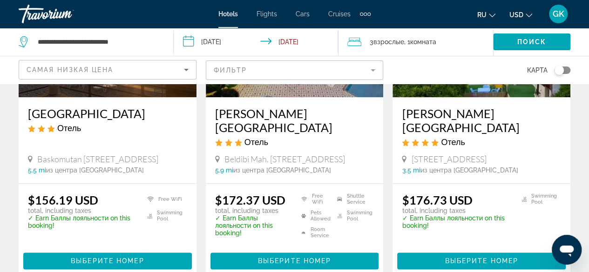
scroll to position [532, 0]
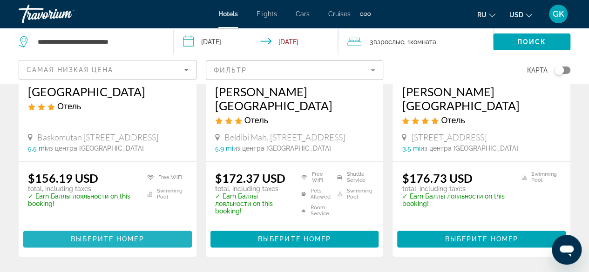
click at [117, 235] on span "Выберите номер" at bounding box center [107, 238] width 73 height 7
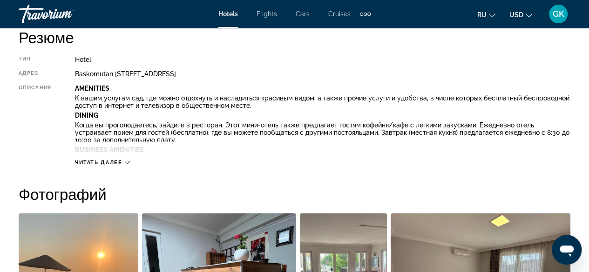
scroll to position [495, 0]
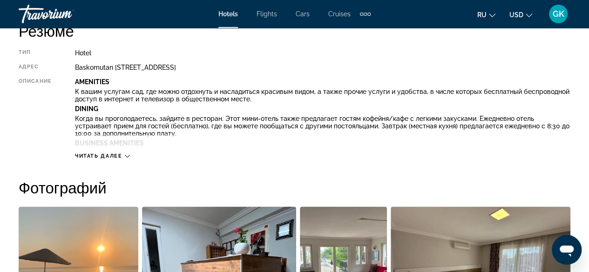
click at [125, 157] on div "Читать далее" at bounding box center [102, 156] width 55 height 6
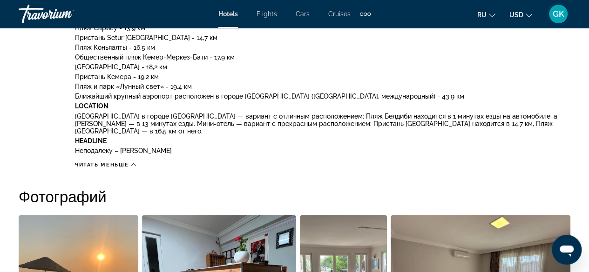
scroll to position [742, 0]
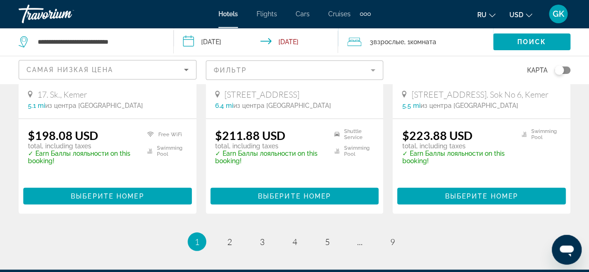
scroll to position [1273, 0]
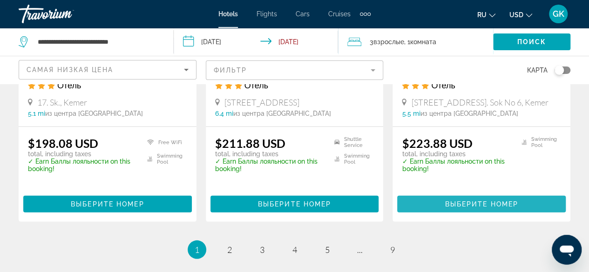
click at [490, 201] on span "Выберите номер" at bounding box center [480, 204] width 73 height 7
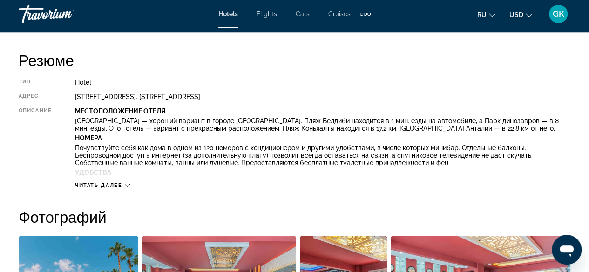
scroll to position [439, 0]
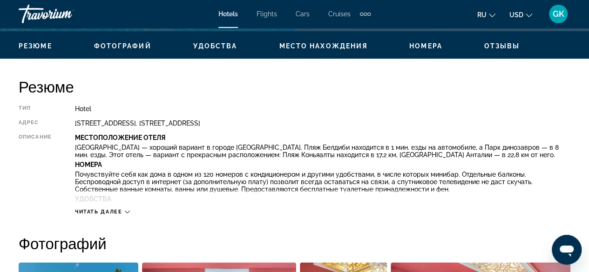
click at [125, 212] on icon "Main content" at bounding box center [127, 211] width 5 height 5
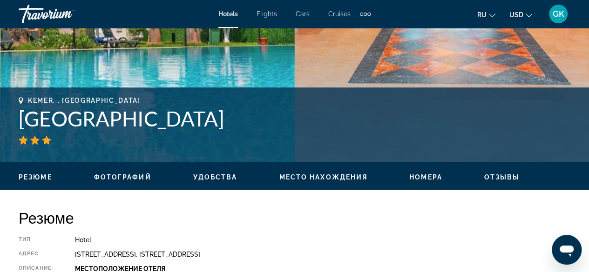
scroll to position [306, 0]
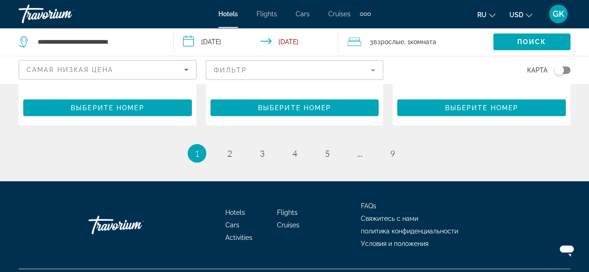
scroll to position [1380, 0]
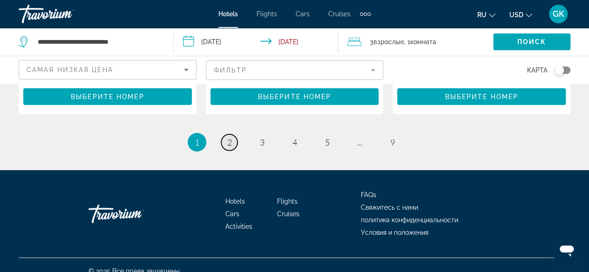
click at [231, 137] on span "2" at bounding box center [229, 142] width 5 height 10
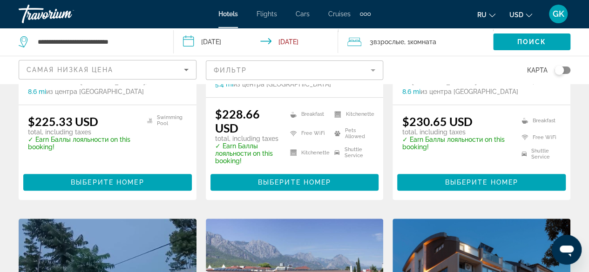
scroll to position [252, 0]
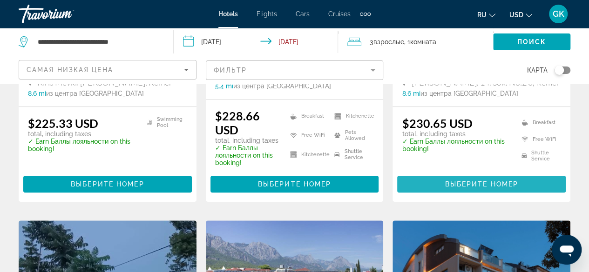
click at [488, 186] on span "Выберите номер" at bounding box center [480, 184] width 73 height 7
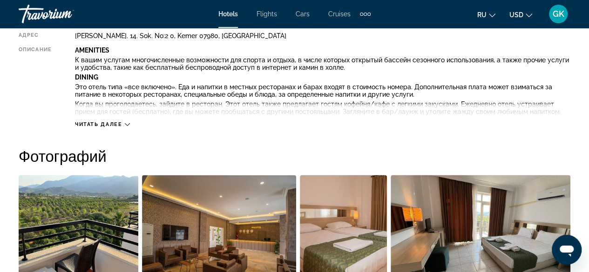
scroll to position [515, 0]
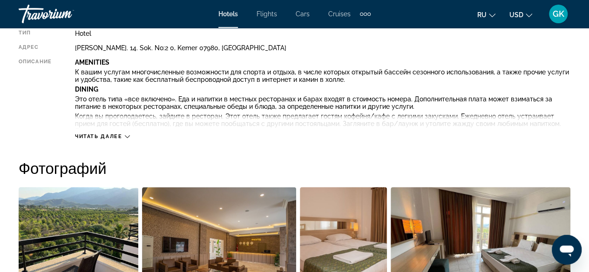
click at [125, 135] on icon "Main content" at bounding box center [127, 136] width 5 height 5
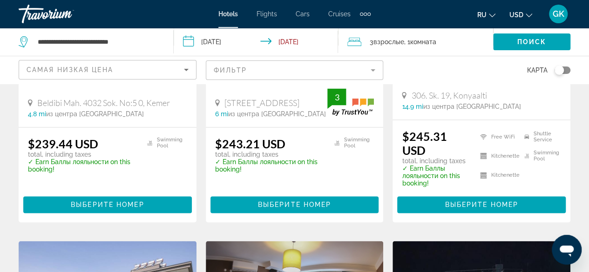
scroll to position [598, 0]
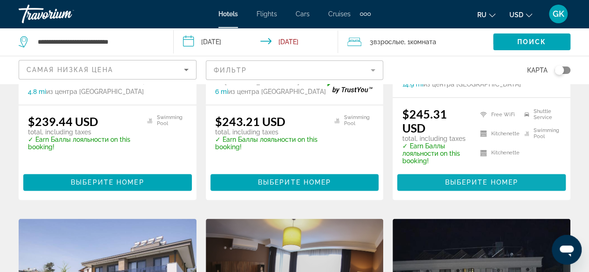
click at [474, 185] on span "Выберите номер" at bounding box center [480, 182] width 73 height 7
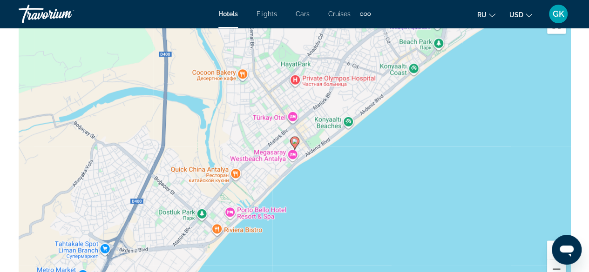
scroll to position [1107, 0]
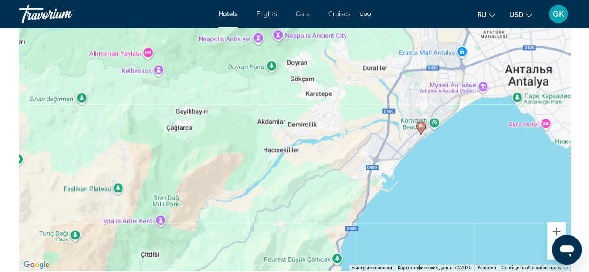
drag, startPoint x: 459, startPoint y: 229, endPoint x: 464, endPoint y: 168, distance: 61.7
click at [464, 168] on div "Чтобы активировать перетаскивание с помощью клавиатуры, нажмите Alt + Ввод. Пос…" at bounding box center [294, 131] width 551 height 279
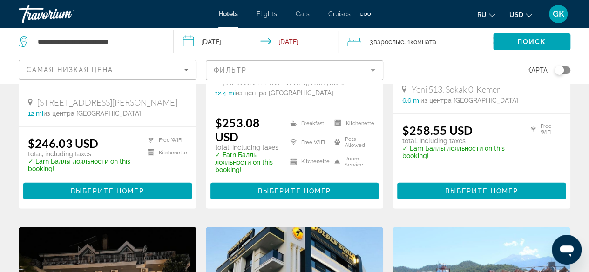
scroll to position [948, 0]
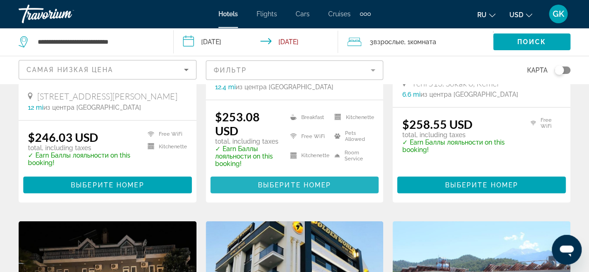
click at [293, 181] on span "Выберите номер" at bounding box center [294, 184] width 73 height 7
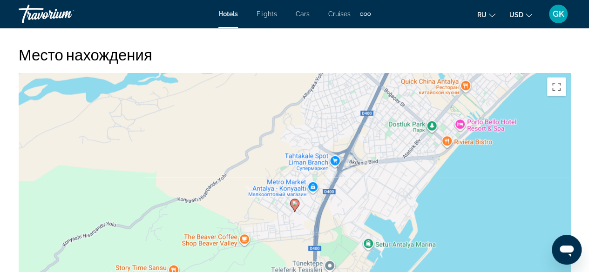
scroll to position [1033, 0]
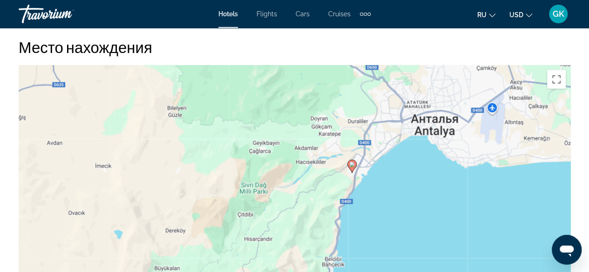
drag, startPoint x: 543, startPoint y: 219, endPoint x: 383, endPoint y: 188, distance: 162.7
click at [383, 188] on div "Чтобы активировать перетаскивание с помощью клавиатуры, нажмите Alt + Ввод. Пос…" at bounding box center [294, 205] width 551 height 279
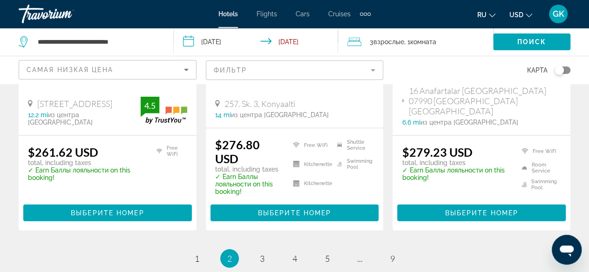
scroll to position [1286, 0]
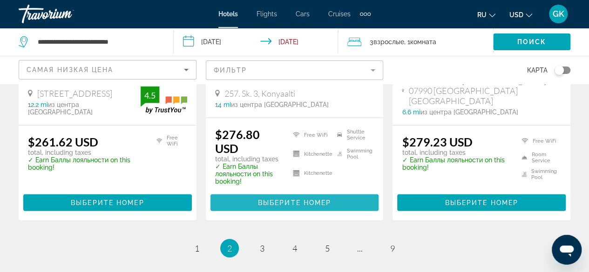
click at [285, 199] on span "Выберите номер" at bounding box center [294, 202] width 73 height 7
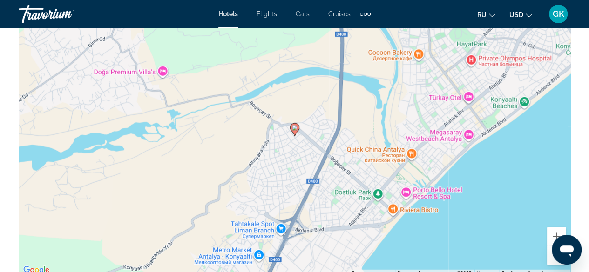
scroll to position [1099, 0]
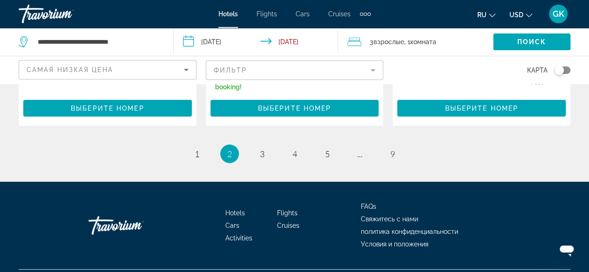
scroll to position [1384, 0]
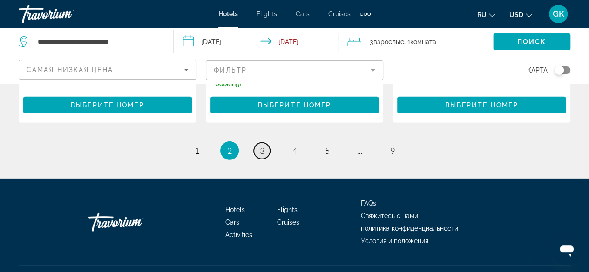
click at [265, 143] on link "page 3" at bounding box center [262, 151] width 16 height 16
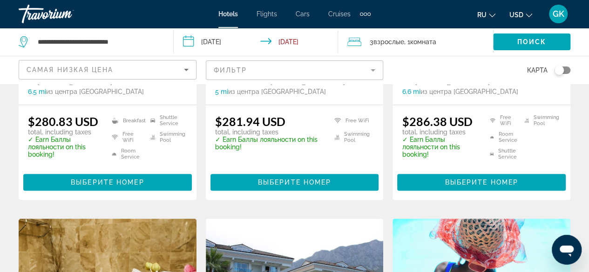
scroll to position [263, 0]
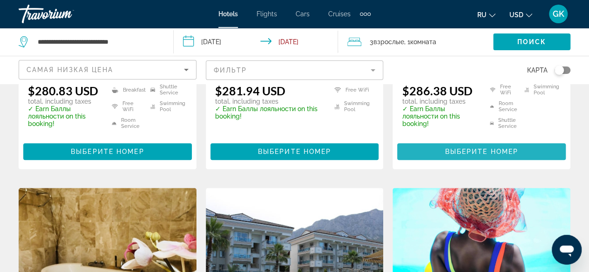
click at [487, 155] on span "Выберите номер" at bounding box center [480, 151] width 73 height 7
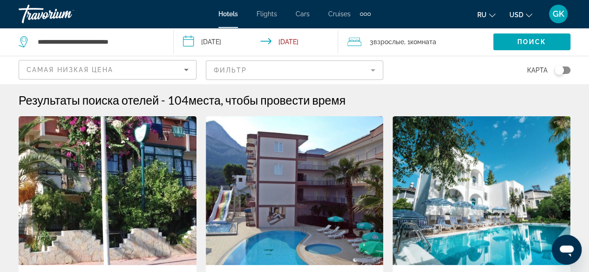
click at [358, 73] on mat-form-field "Фильтр" at bounding box center [295, 70] width 178 height 20
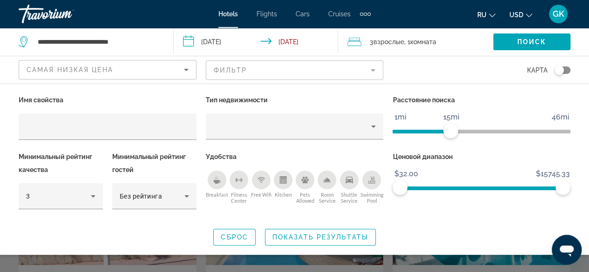
click at [215, 181] on icon "Breakfast" at bounding box center [216, 182] width 7 height 4
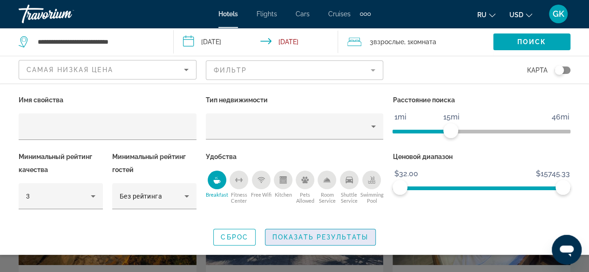
click at [320, 238] on span "Показать результаты" at bounding box center [320, 237] width 96 height 7
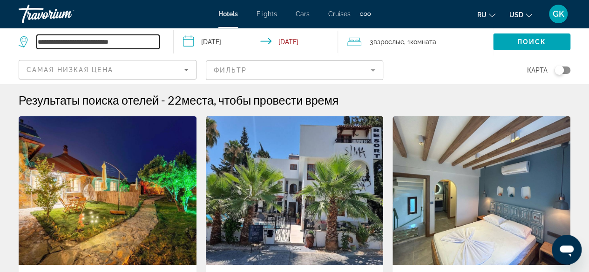
click at [88, 42] on input "**********" at bounding box center [98, 42] width 122 height 14
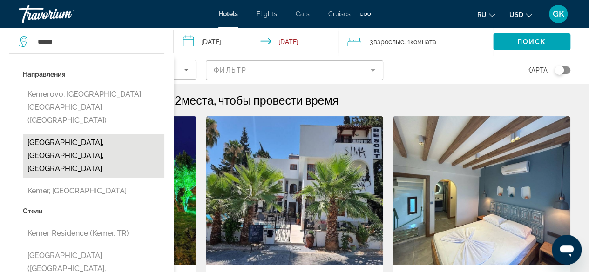
click at [75, 134] on button "[GEOGRAPHIC_DATA], [GEOGRAPHIC_DATA], [GEOGRAPHIC_DATA]" at bounding box center [93, 156] width 141 height 44
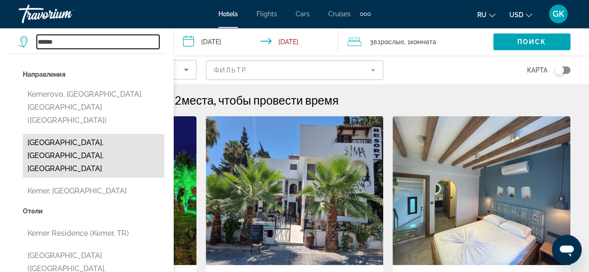
type input "**********"
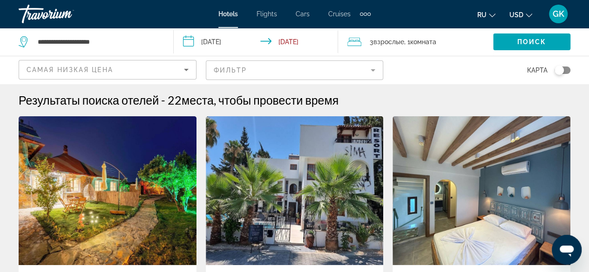
click at [360, 74] on mat-form-field "Фильтр" at bounding box center [295, 70] width 178 height 20
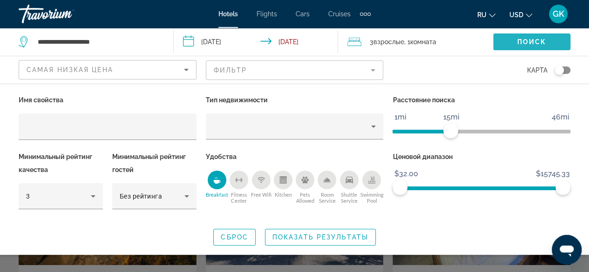
click at [520, 40] on span "Поиск" at bounding box center [531, 41] width 29 height 7
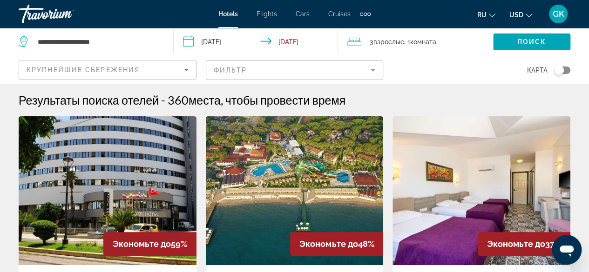
click at [350, 67] on mat-form-field "Фильтр" at bounding box center [295, 70] width 178 height 20
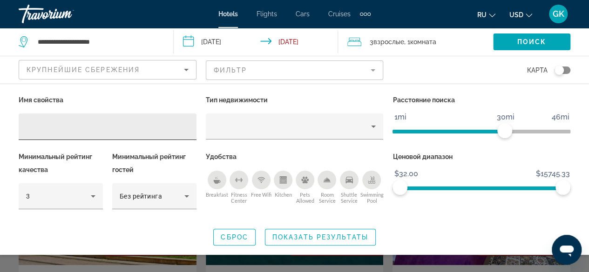
click at [22, 125] on div "Hotel Filters" at bounding box center [108, 127] width 178 height 27
click at [19, 126] on div "Hotel Filters" at bounding box center [108, 127] width 178 height 27
paste input "**********"
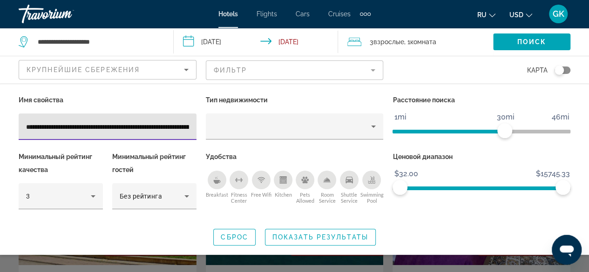
scroll to position [0, 75]
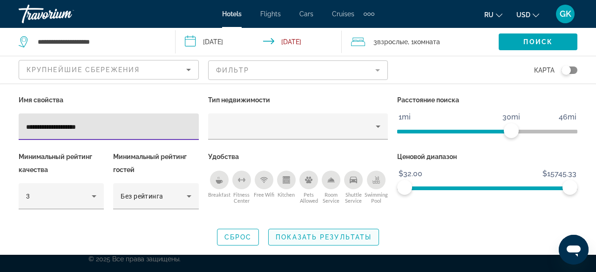
type input "**********"
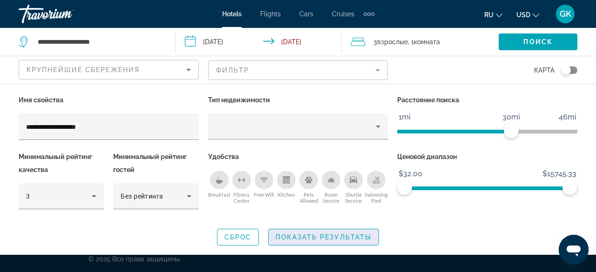
click at [336, 237] on span "Показать результаты" at bounding box center [324, 237] width 96 height 7
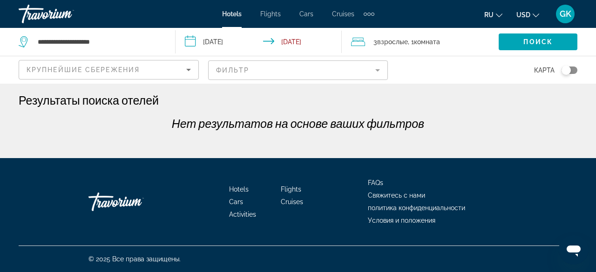
click at [375, 70] on mat-form-field "Фильтр" at bounding box center [298, 70] width 180 height 20
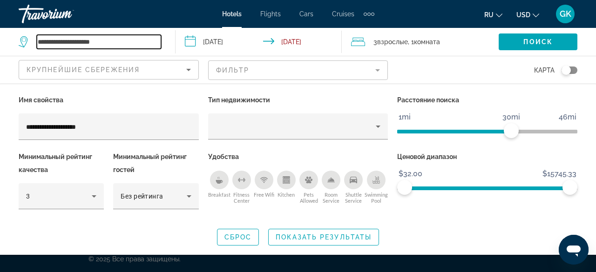
click at [60, 42] on input "**********" at bounding box center [99, 42] width 124 height 14
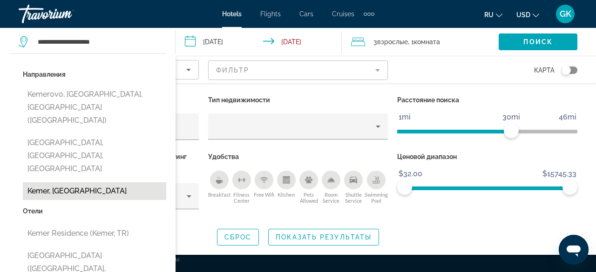
click at [52, 182] on button "Kemer, [GEOGRAPHIC_DATA]" at bounding box center [94, 191] width 143 height 18
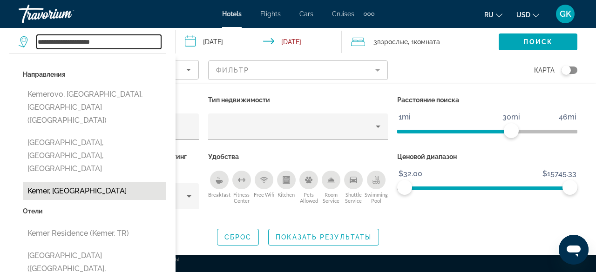
type input "**********"
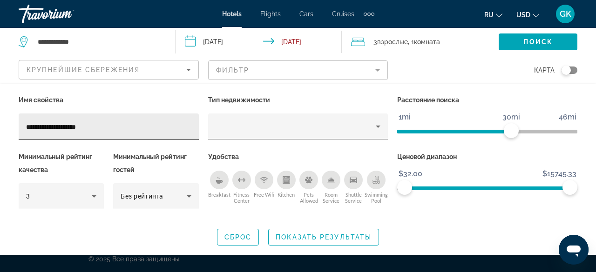
click at [128, 129] on input "**********" at bounding box center [108, 126] width 165 height 11
type input "**********"
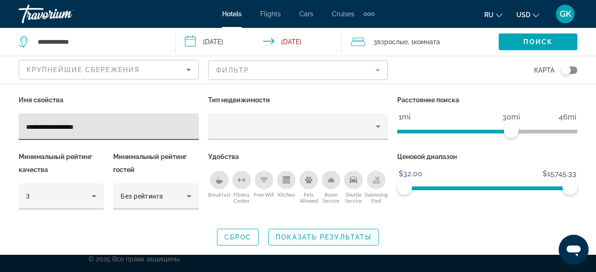
click at [332, 238] on span "Показать результаты" at bounding box center [324, 237] width 96 height 7
